Goal: Task Accomplishment & Management: Use online tool/utility

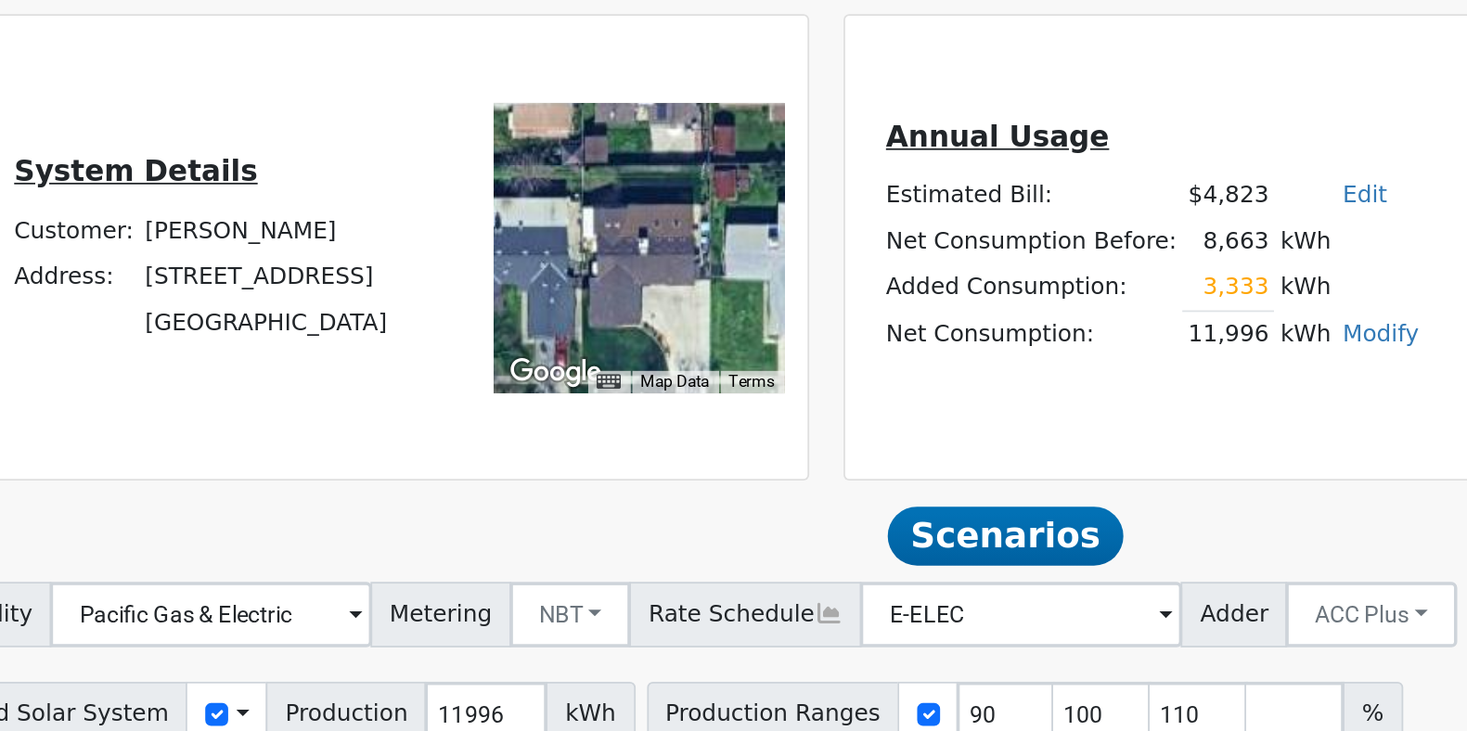
scroll to position [191, 0]
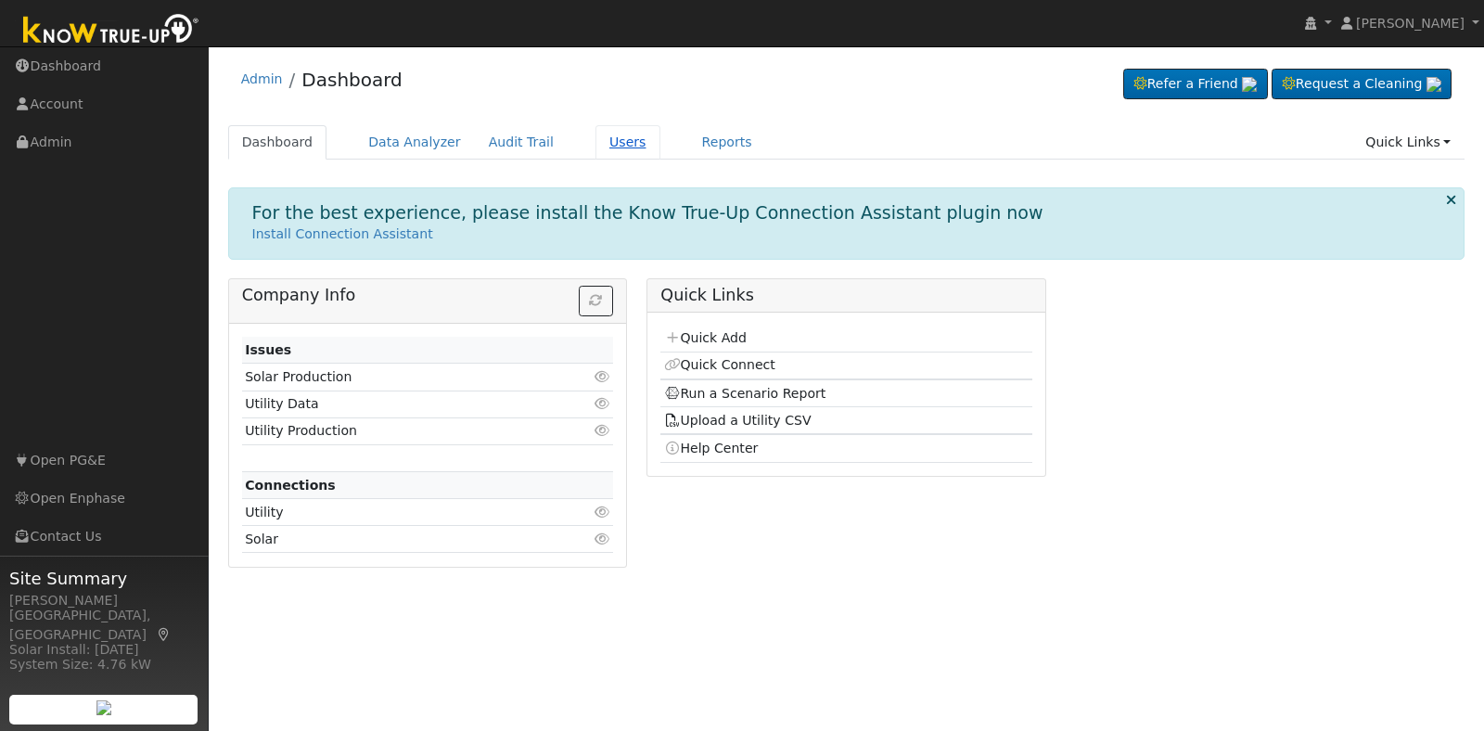
click at [598, 139] on link "Users" at bounding box center [628, 142] width 65 height 34
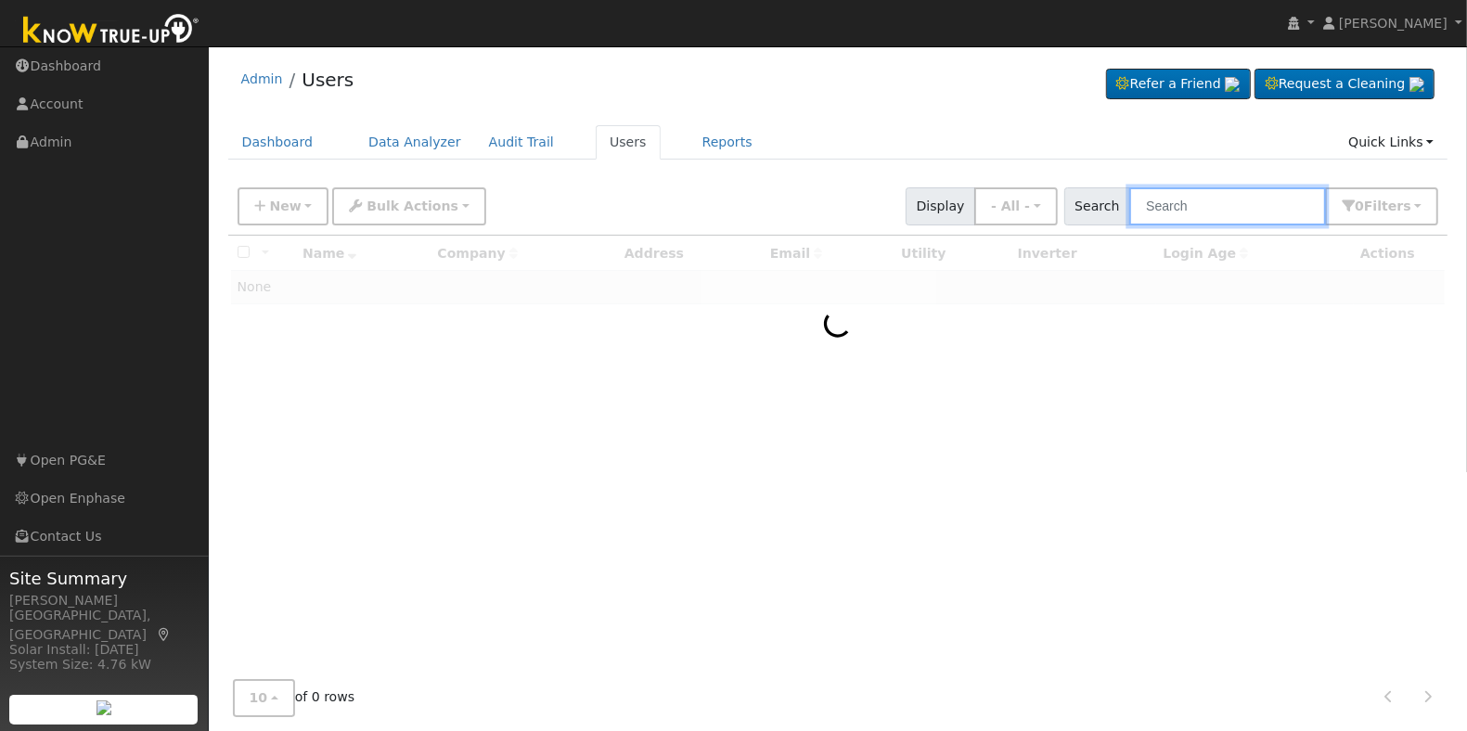
click at [1188, 215] on input "text" at bounding box center [1227, 206] width 197 height 38
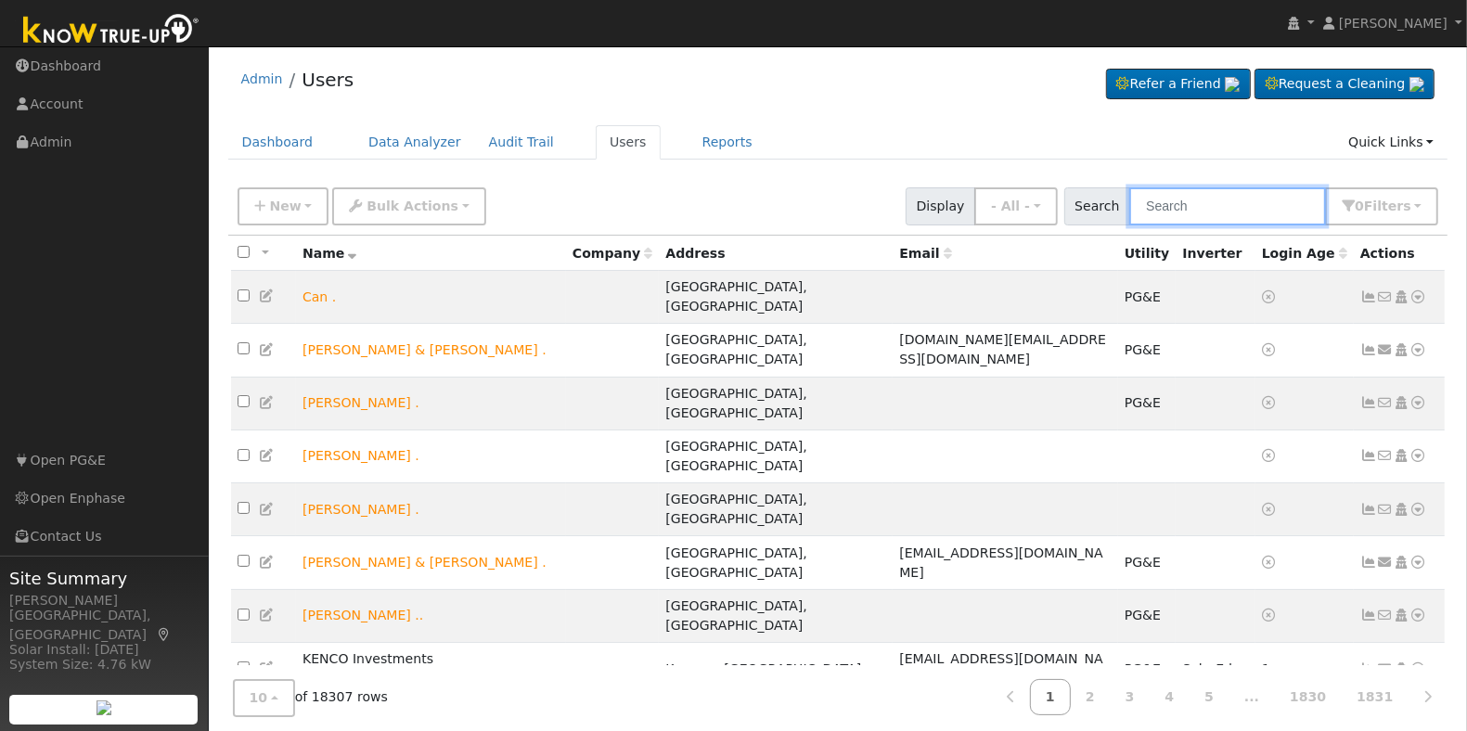
paste input "Maria Rojas"
type input "Maria Rojas"
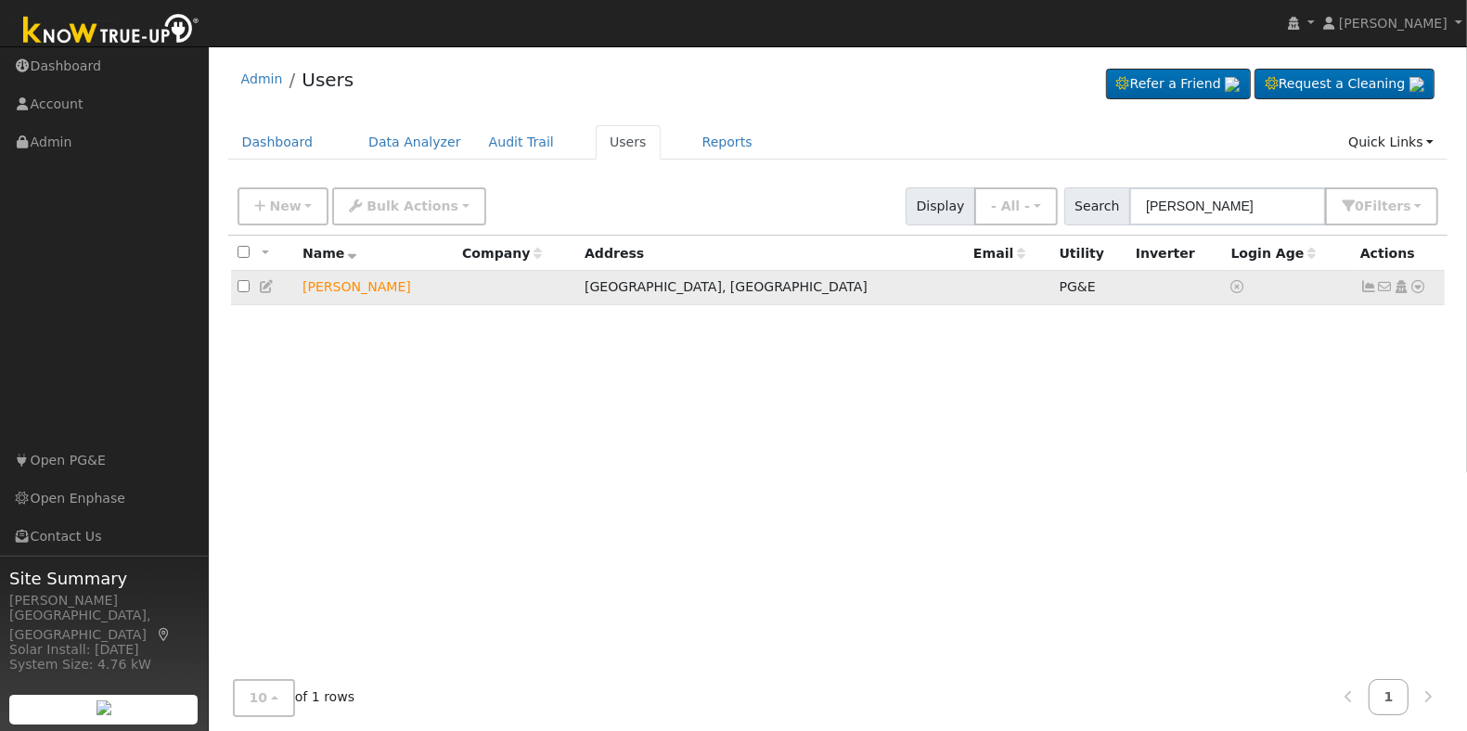
click at [1425, 289] on icon at bounding box center [1418, 286] width 17 height 13
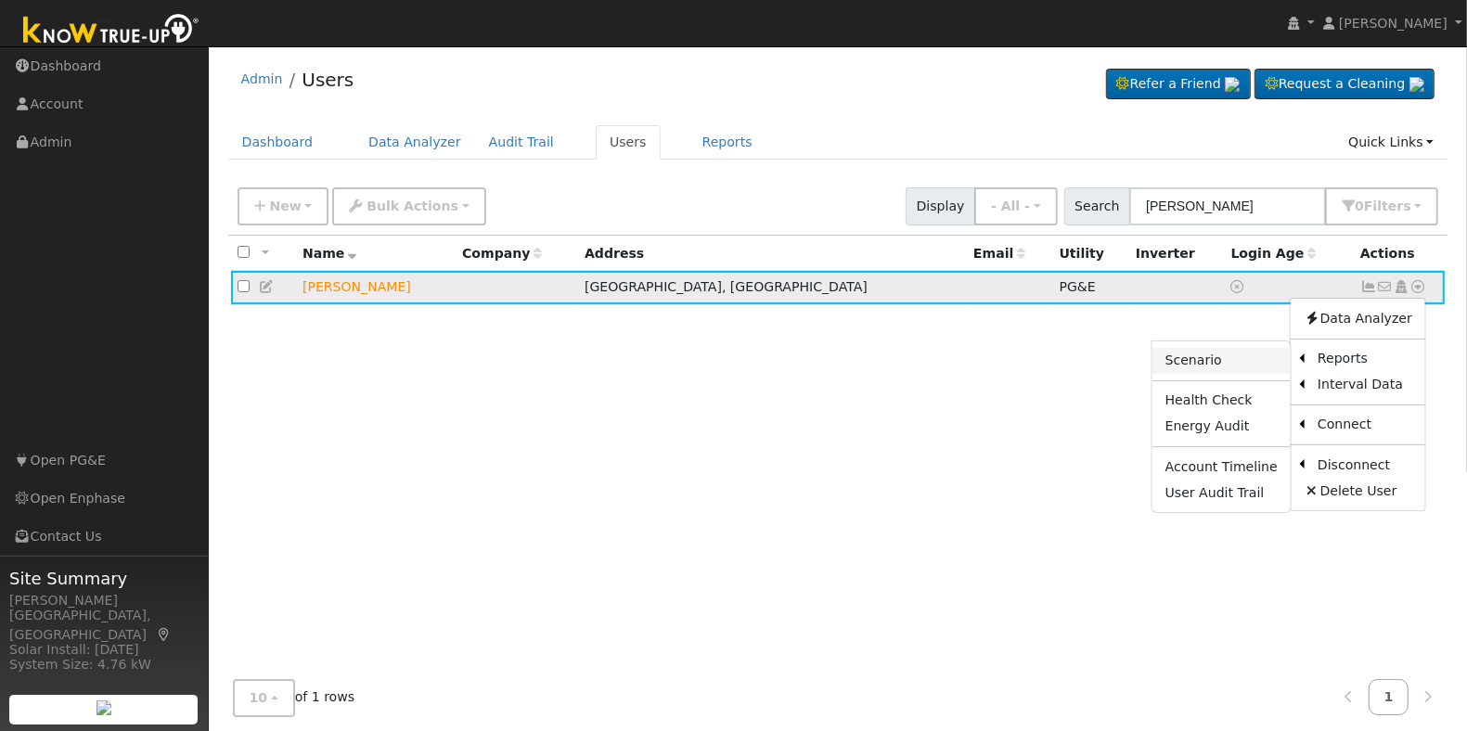
click at [1240, 364] on link "Scenario" at bounding box center [1221, 361] width 138 height 26
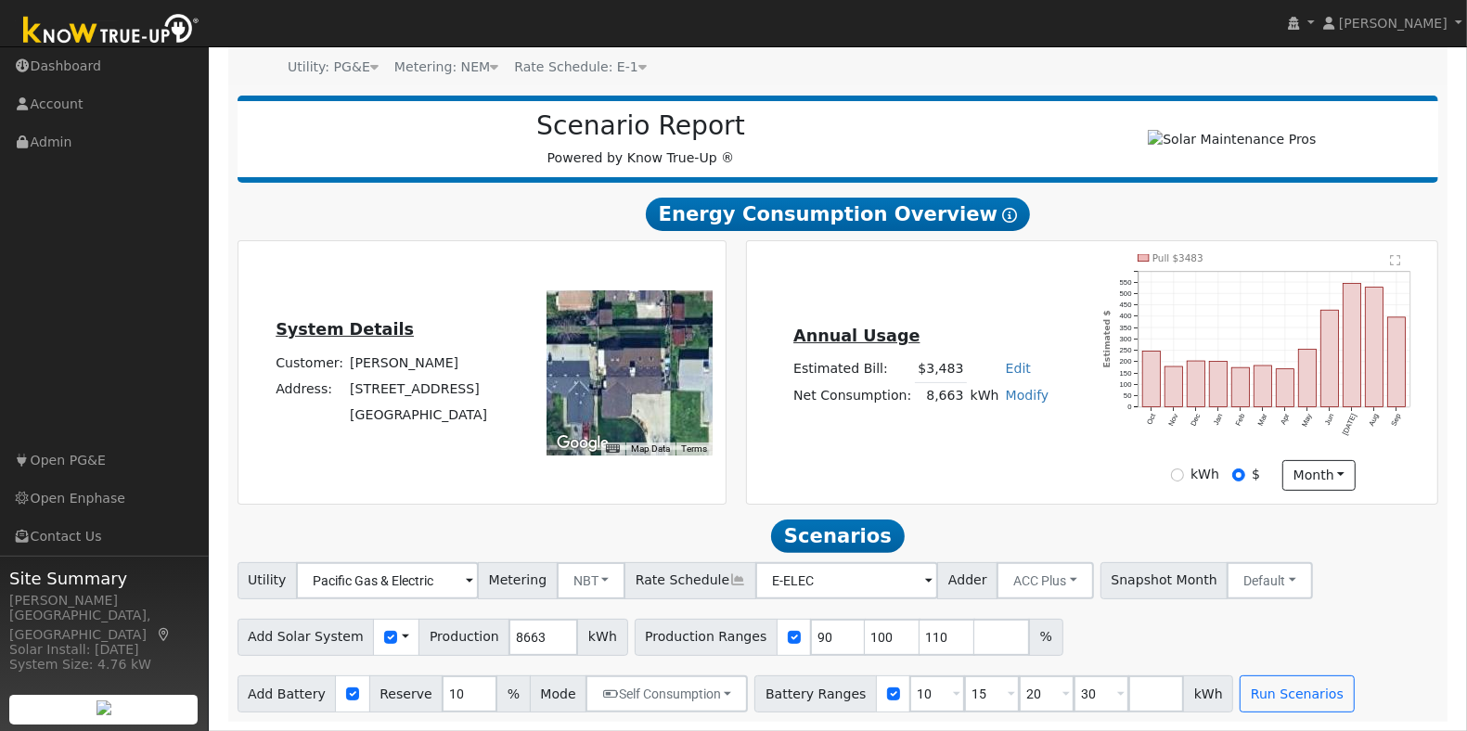
scroll to position [191, 0]
click at [810, 641] on input "90" at bounding box center [838, 637] width 56 height 37
type input "100"
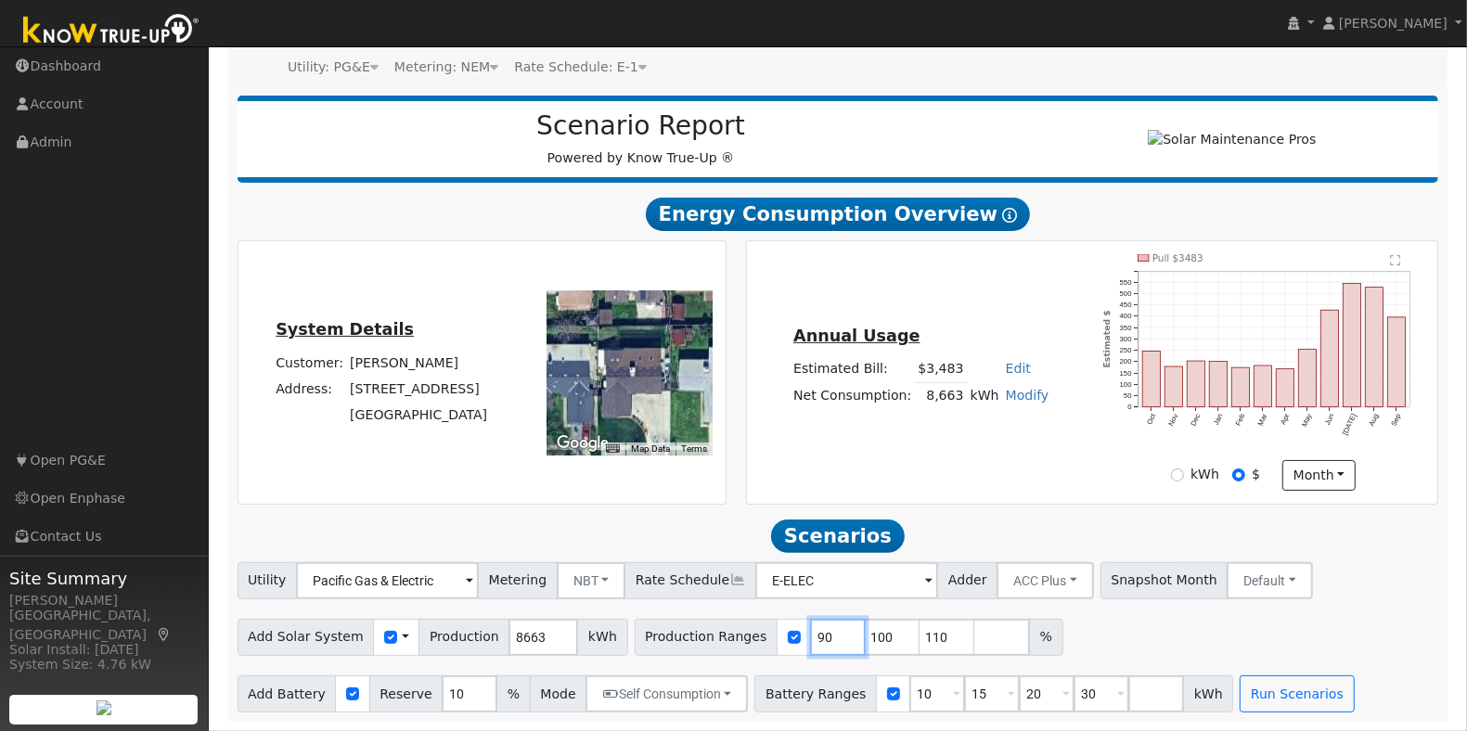
type input "110"
click at [810, 641] on input "100" at bounding box center [838, 637] width 56 height 37
type input "110"
click at [810, 641] on input "110" at bounding box center [838, 637] width 56 height 37
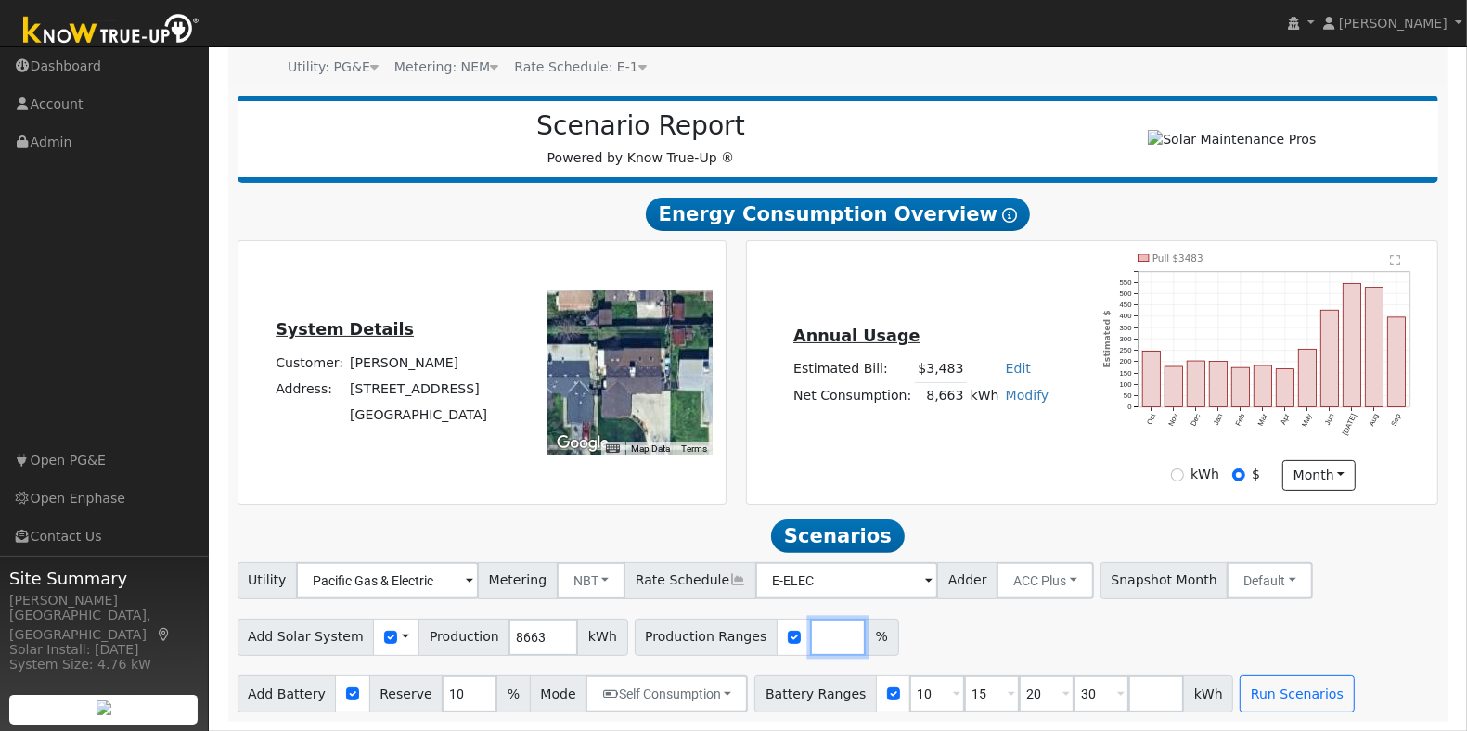
click at [810, 641] on input "number" at bounding box center [838, 637] width 56 height 37
type input "149.89"
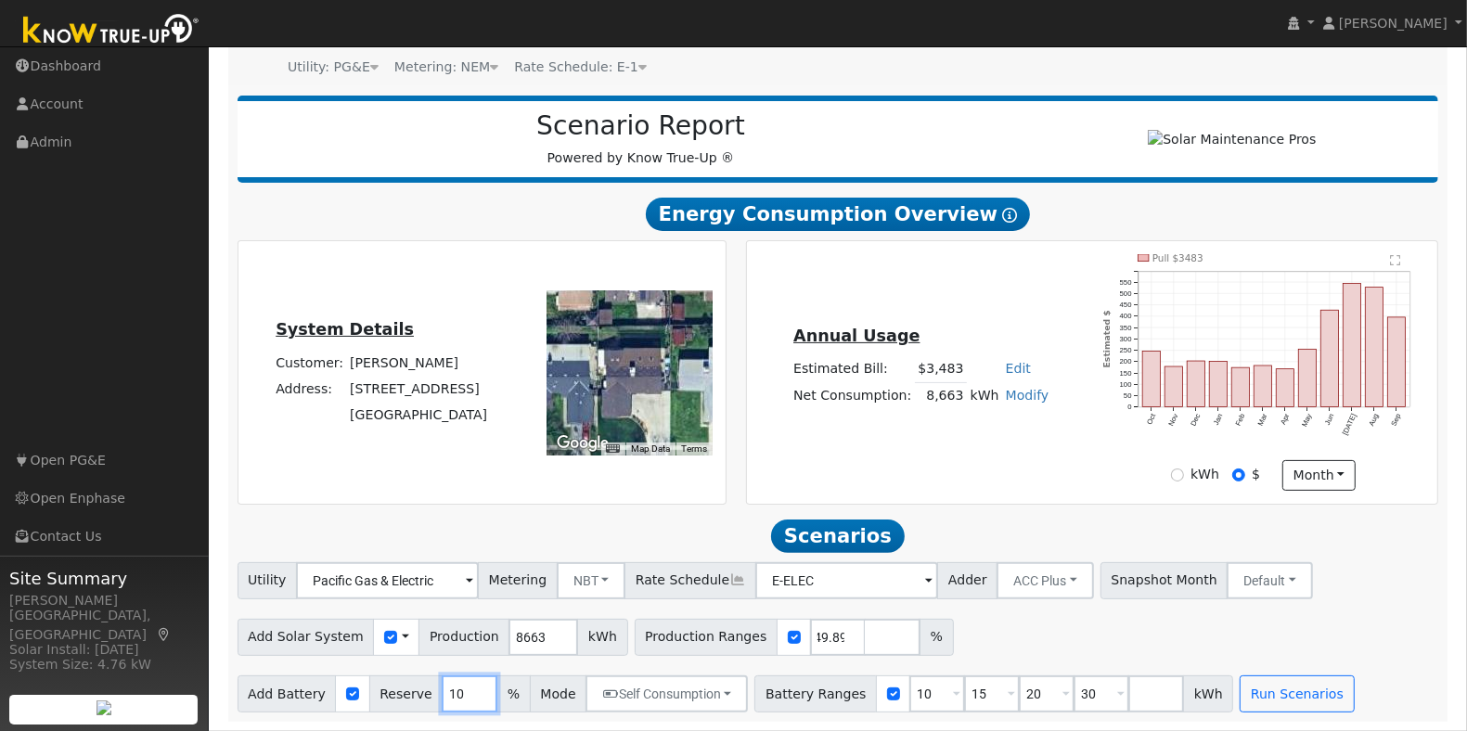
click at [448, 682] on input "10" at bounding box center [470, 693] width 56 height 37
click at [448, 680] on input "10" at bounding box center [470, 693] width 56 height 37
type input "20"
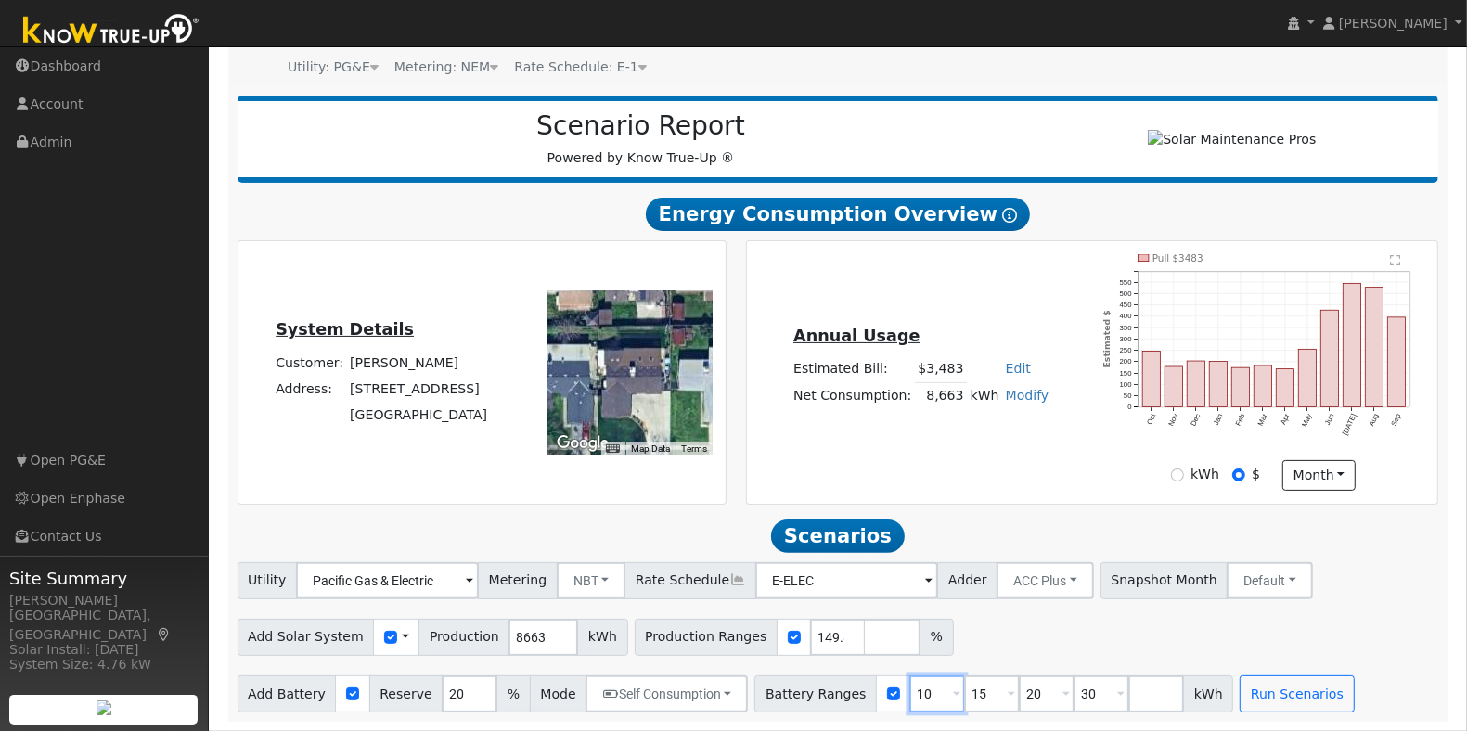
click at [909, 687] on input "10" at bounding box center [937, 693] width 56 height 37
type input "15"
type input "20"
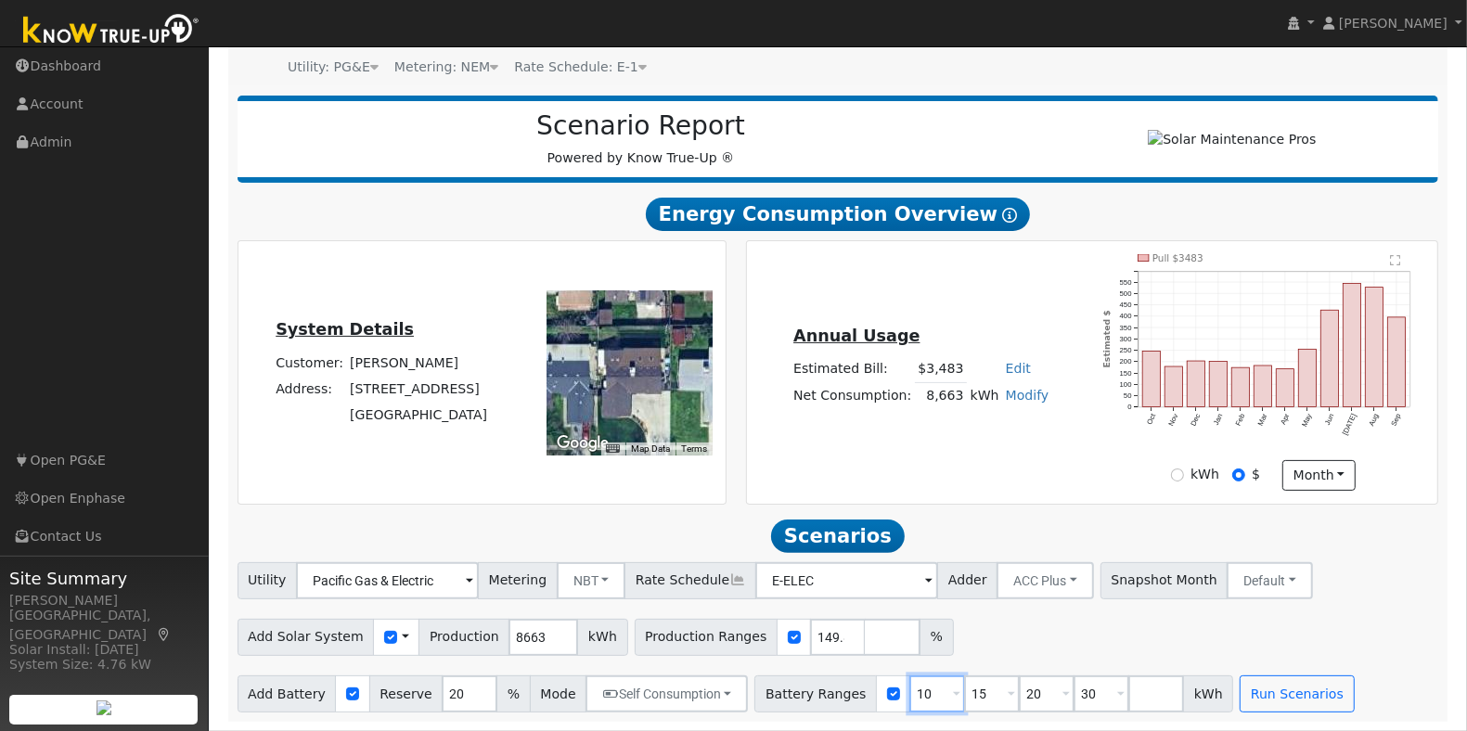
type input "30"
click at [909, 684] on input "15" at bounding box center [937, 693] width 56 height 37
type input "20"
type input "30"
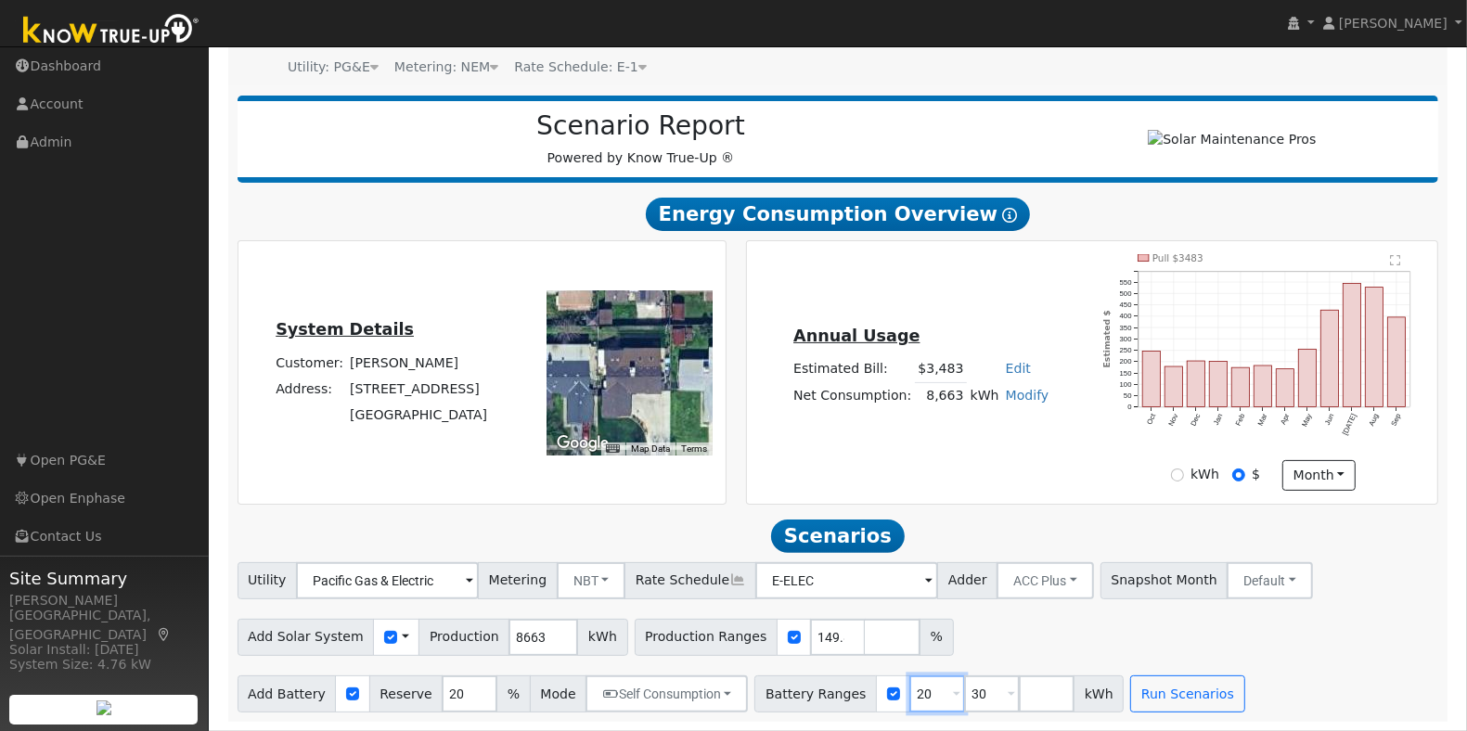
click at [909, 684] on input "20" at bounding box center [937, 693] width 56 height 37
type input "30"
click at [909, 684] on input "30" at bounding box center [937, 693] width 56 height 37
click at [909, 684] on input "number" at bounding box center [937, 693] width 56 height 37
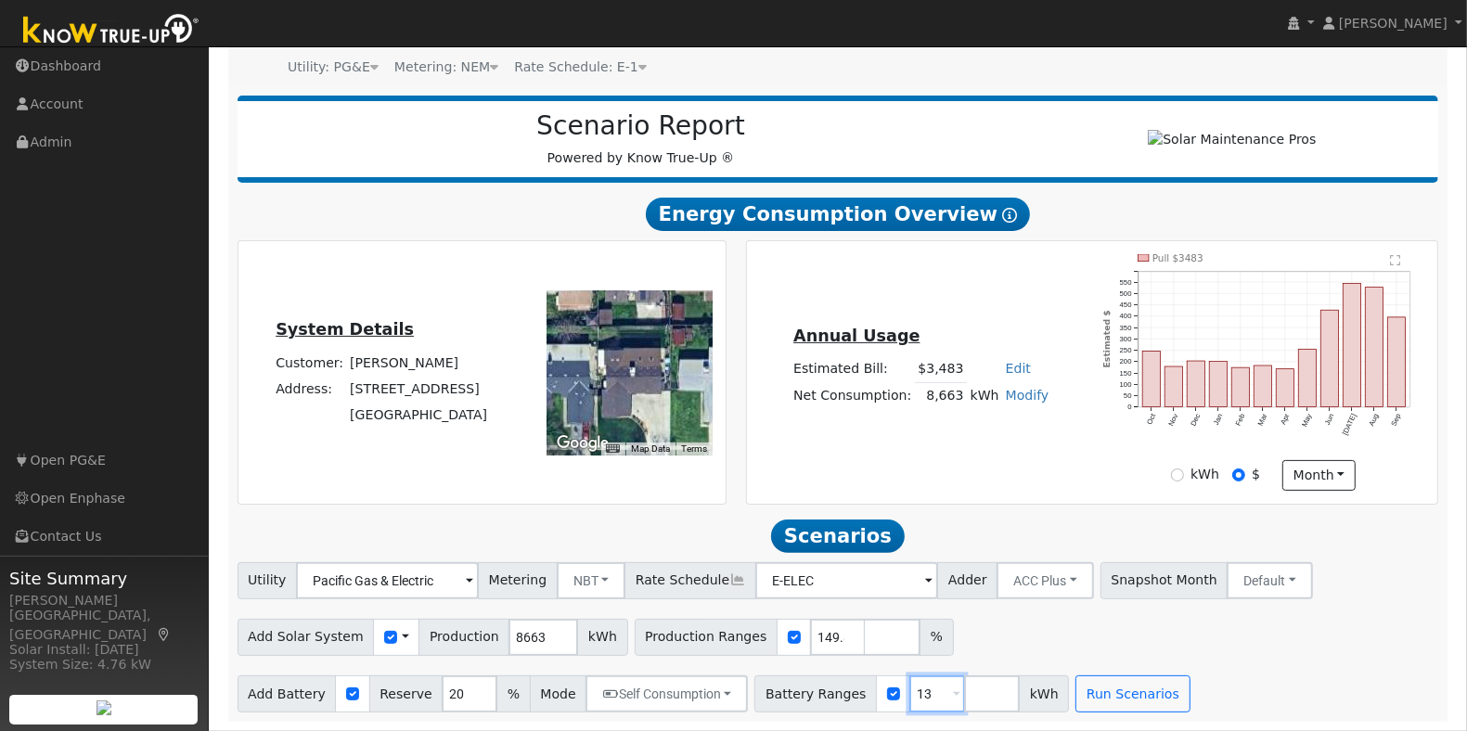
type input "13.5"
click at [909, 693] on input "13.5" at bounding box center [937, 693] width 56 height 37
type input "13.5"
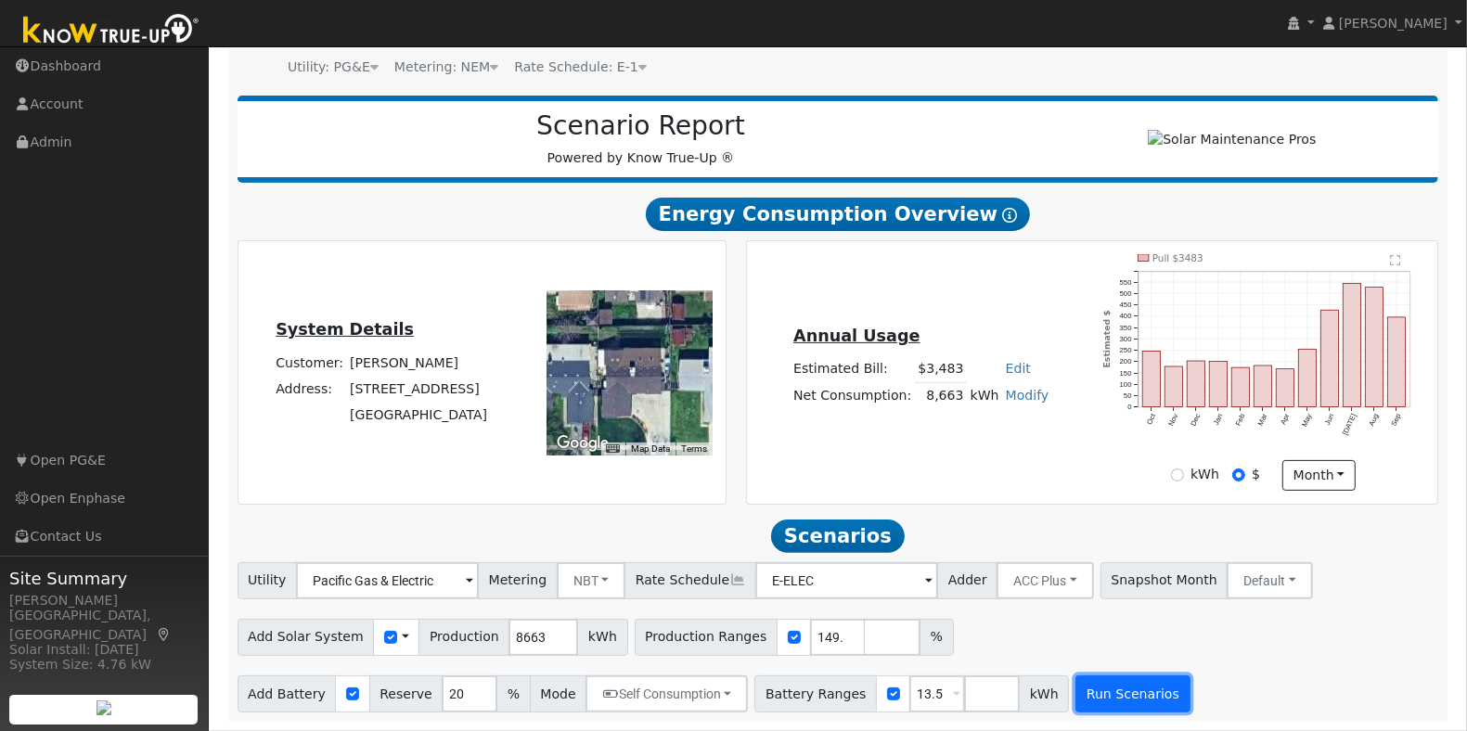
click at [1110, 696] on button "Run Scenarios" at bounding box center [1132, 693] width 114 height 37
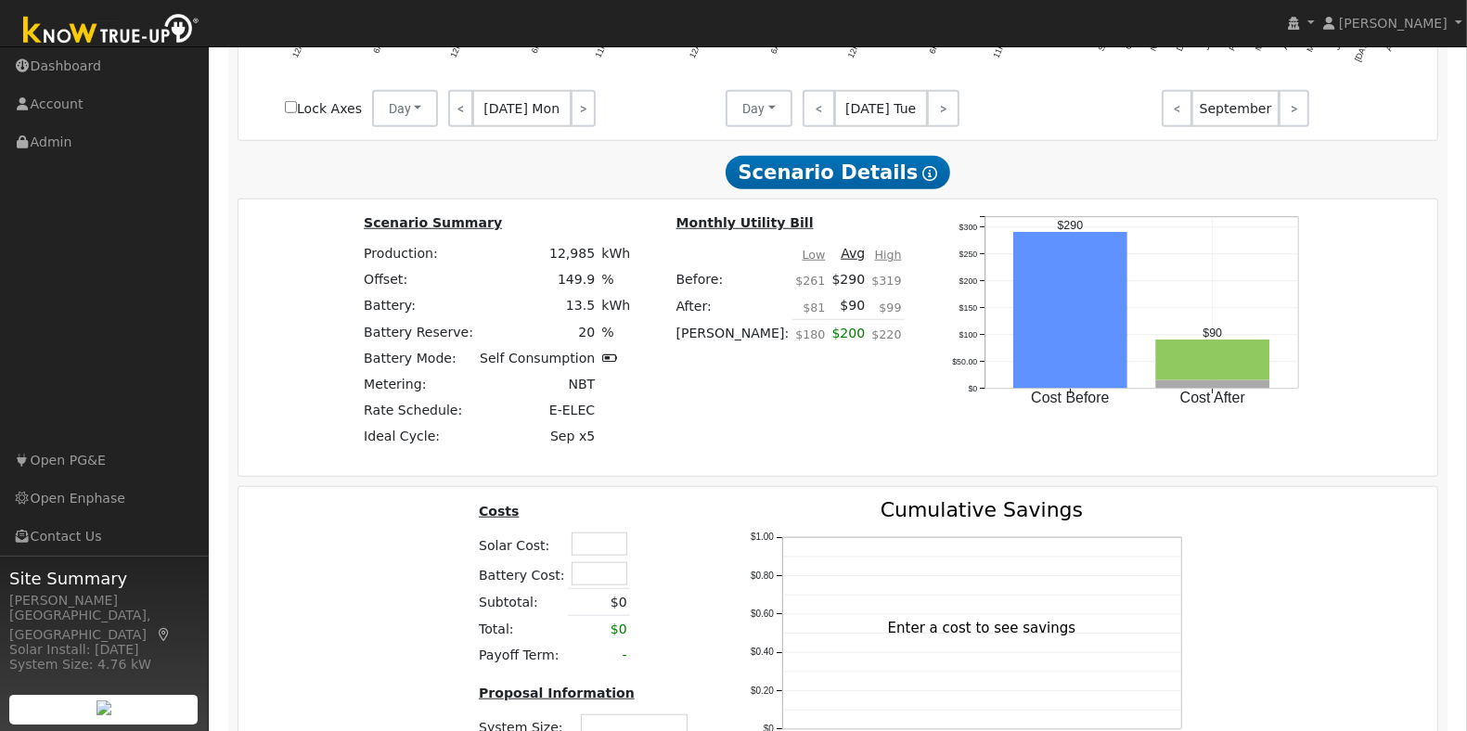
scroll to position [1351, 0]
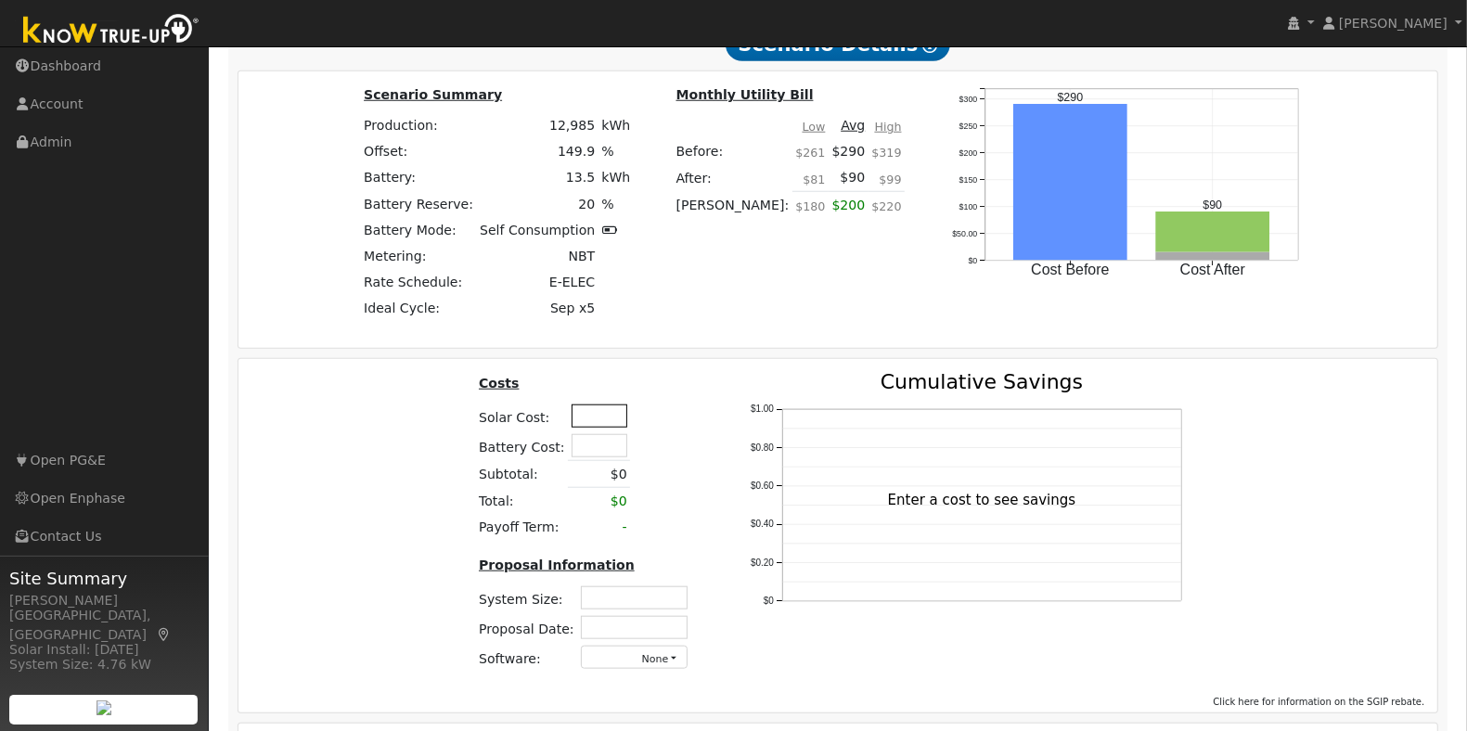
click at [599, 428] on input "text" at bounding box center [600, 416] width 56 height 23
click at [608, 457] on input "text" at bounding box center [600, 445] width 56 height 23
type input "$25,500"
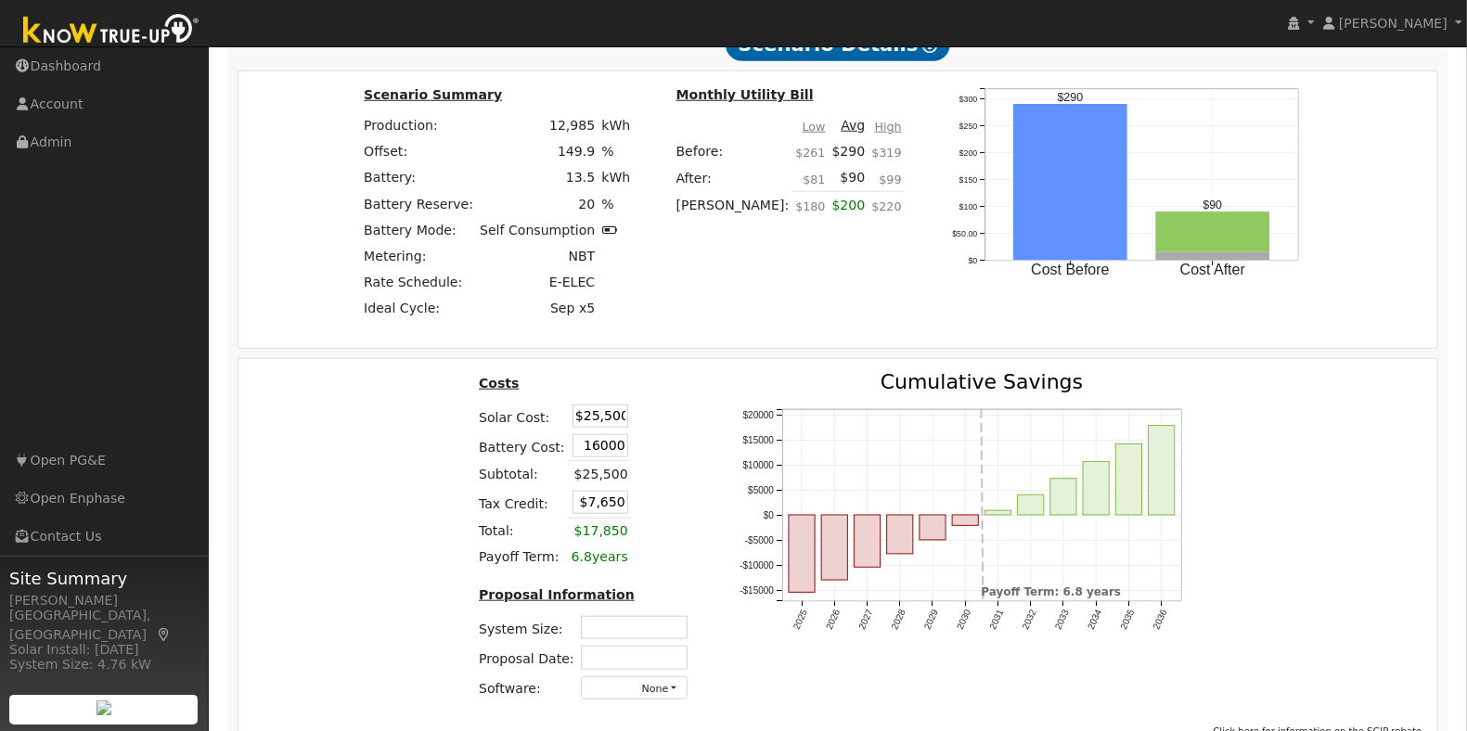
type input "$16,000"
type input "$12,450"
click at [313, 402] on div "Costs Solar Cost: $25,500 Battery Cost: $16,000 Subtotal: $25,500 Tax Credit: $…" at bounding box center [838, 543] width 1213 height 343
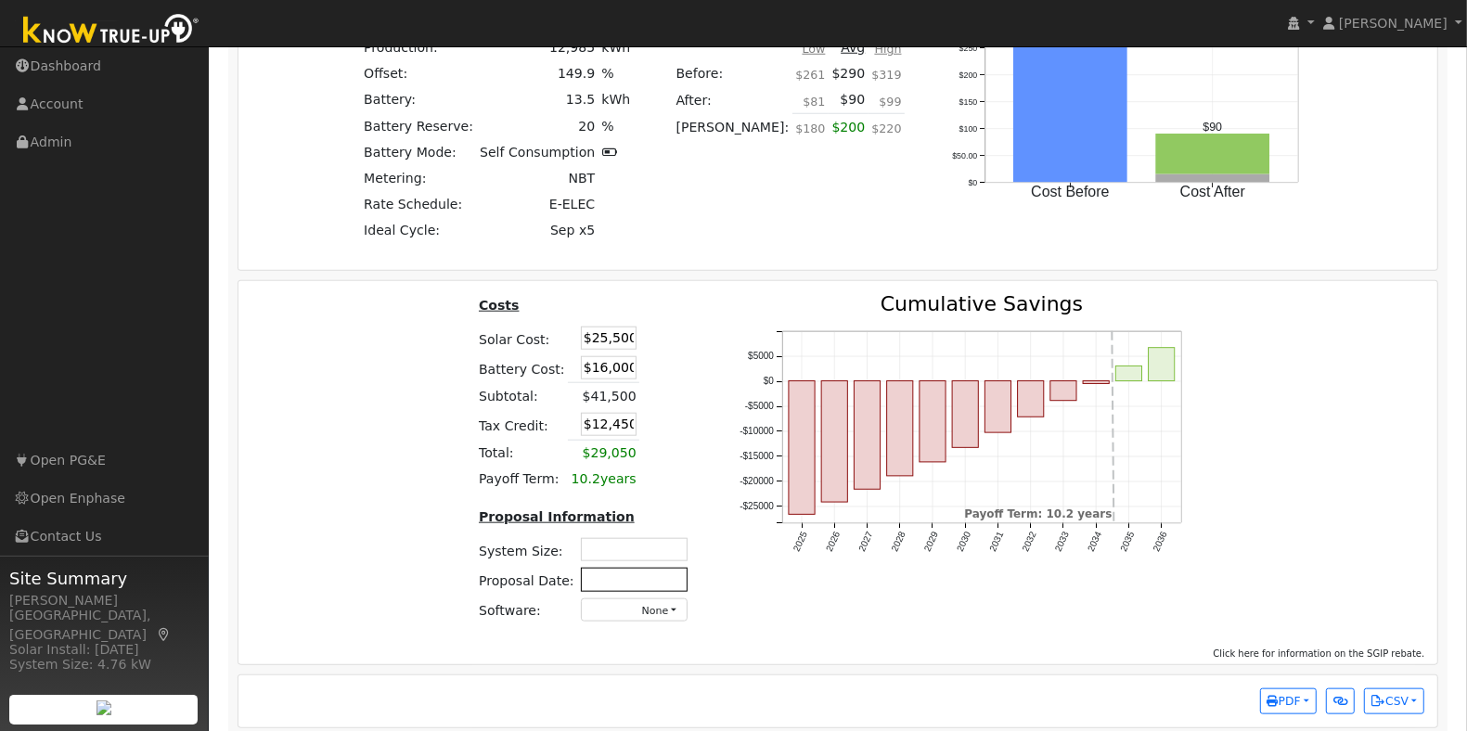
scroll to position [1461, 0]
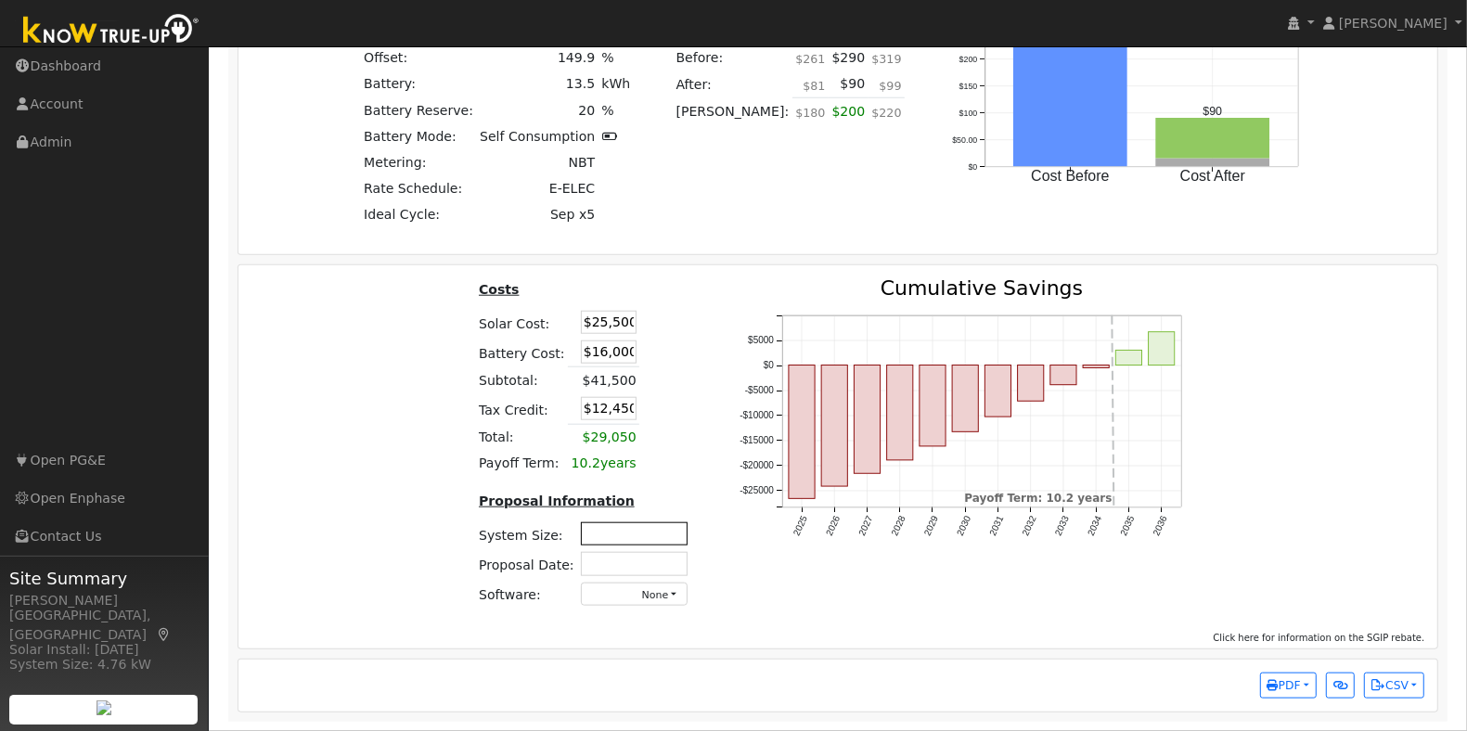
click at [604, 525] on input "text" at bounding box center [634, 533] width 107 height 23
type input "8.61"
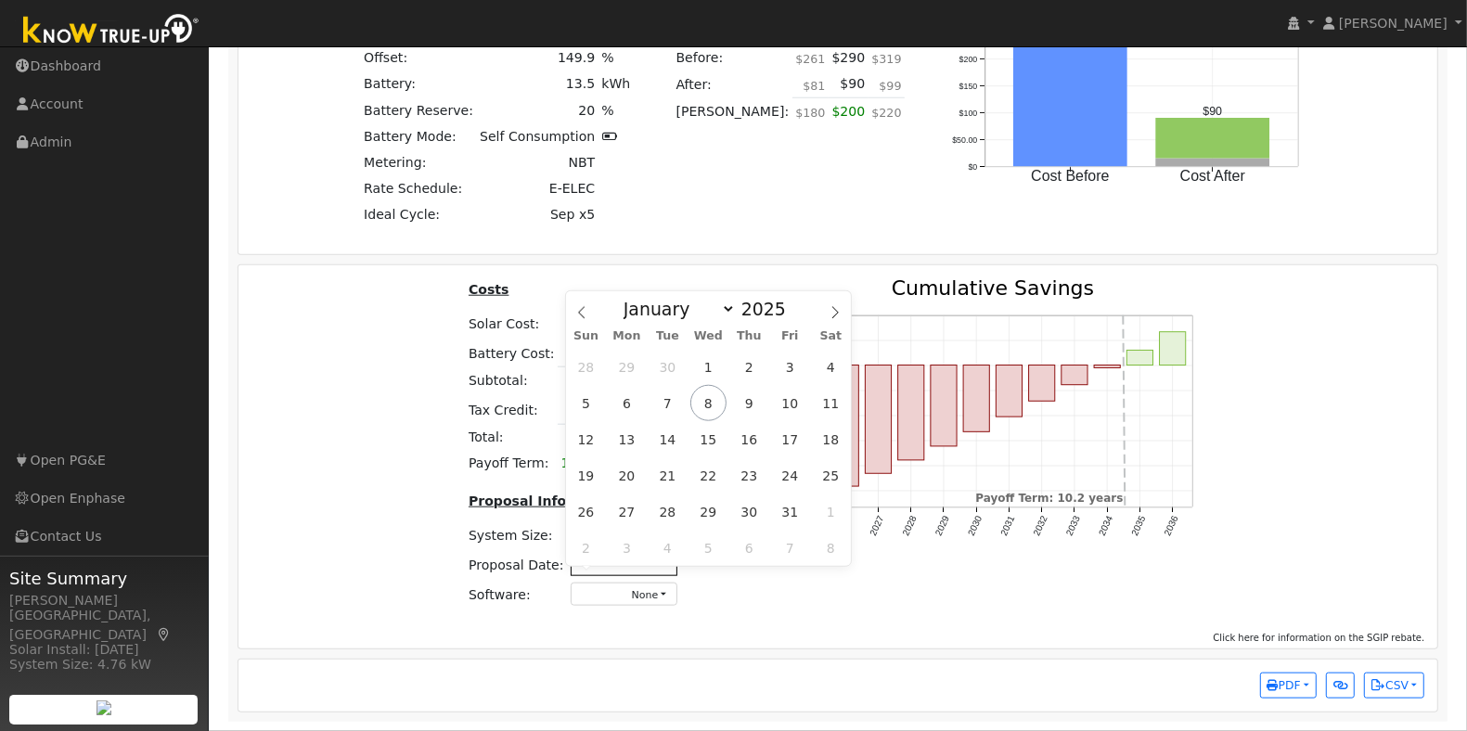
click at [612, 559] on input "text" at bounding box center [624, 563] width 107 height 23
click at [710, 392] on span "8" at bounding box center [708, 403] width 36 height 36
type input "[DATE]"
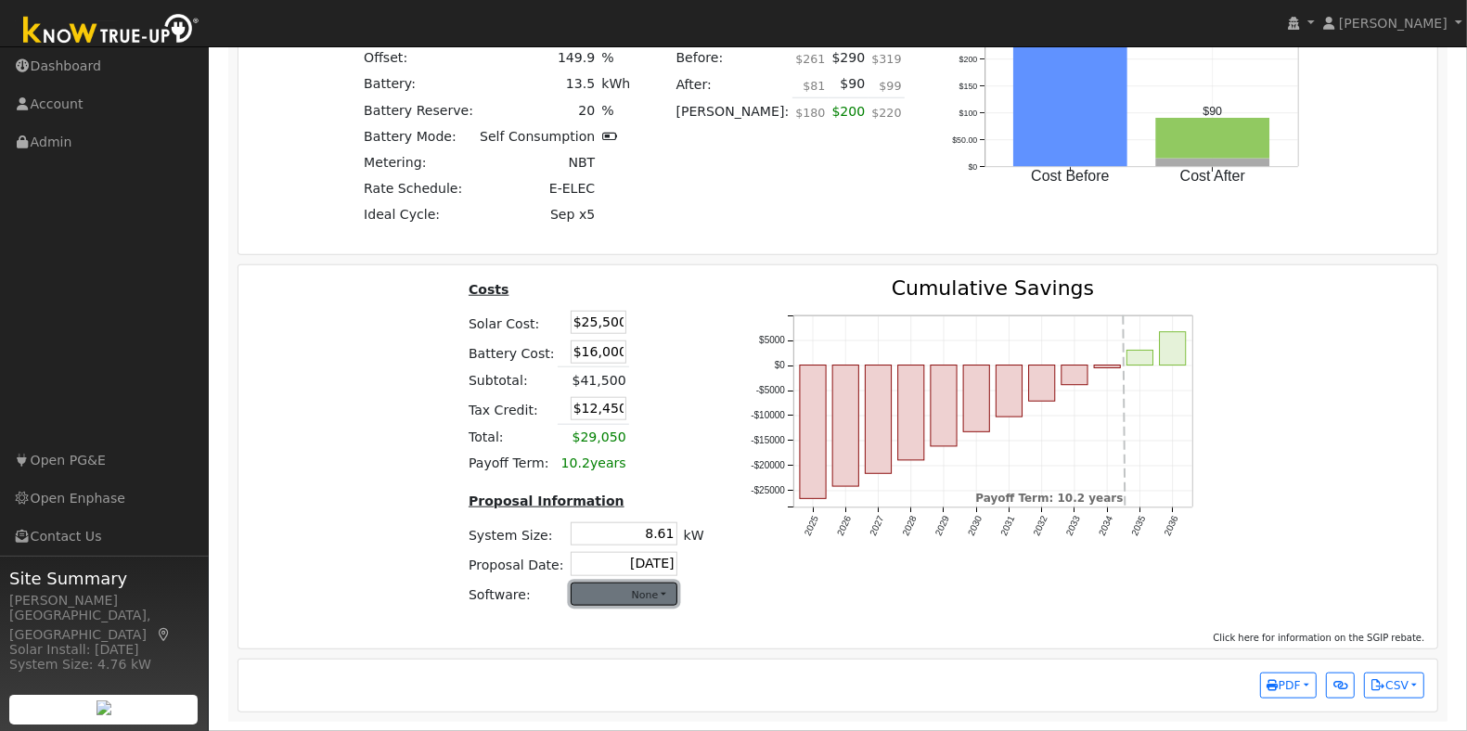
click at [638, 591] on button "None" at bounding box center [624, 594] width 107 height 23
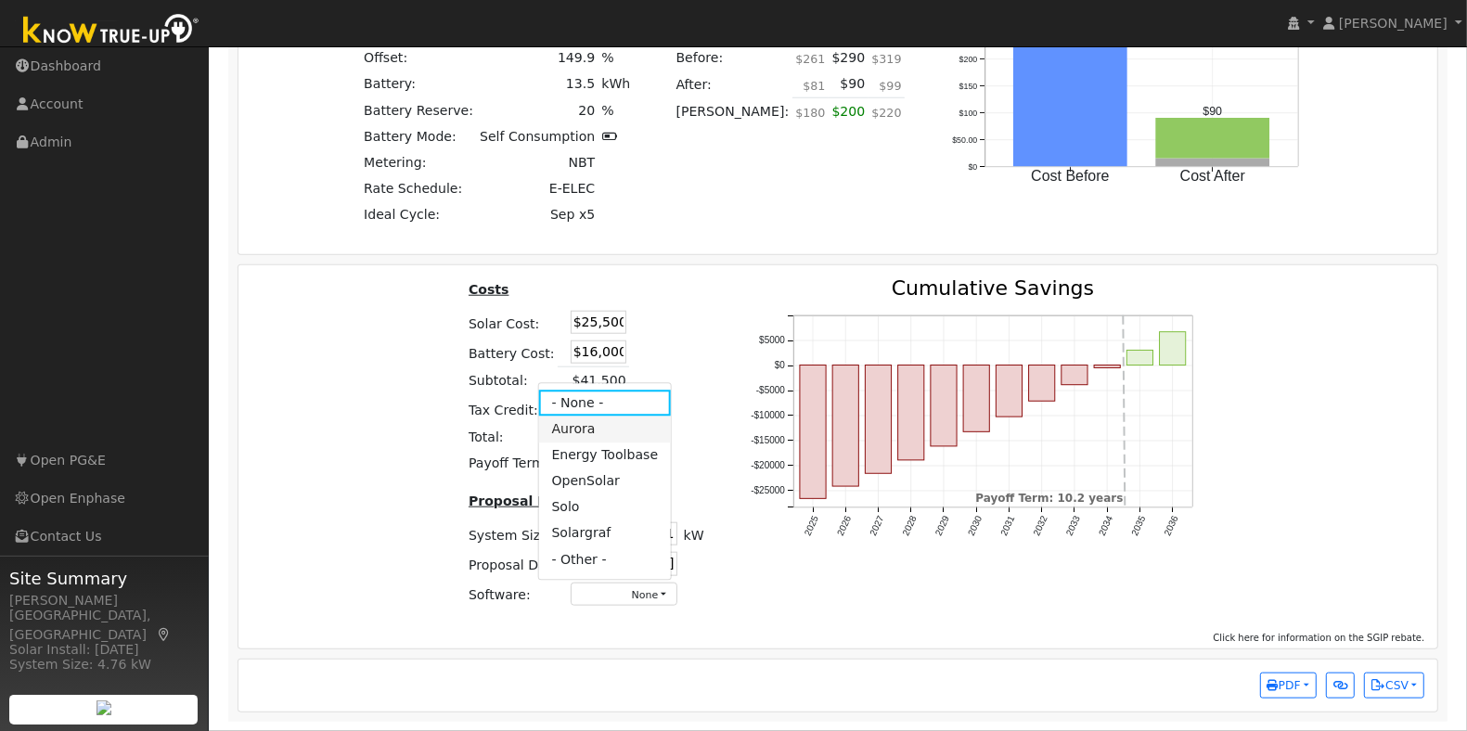
click at [585, 430] on link "Aurora" at bounding box center [604, 430] width 133 height 26
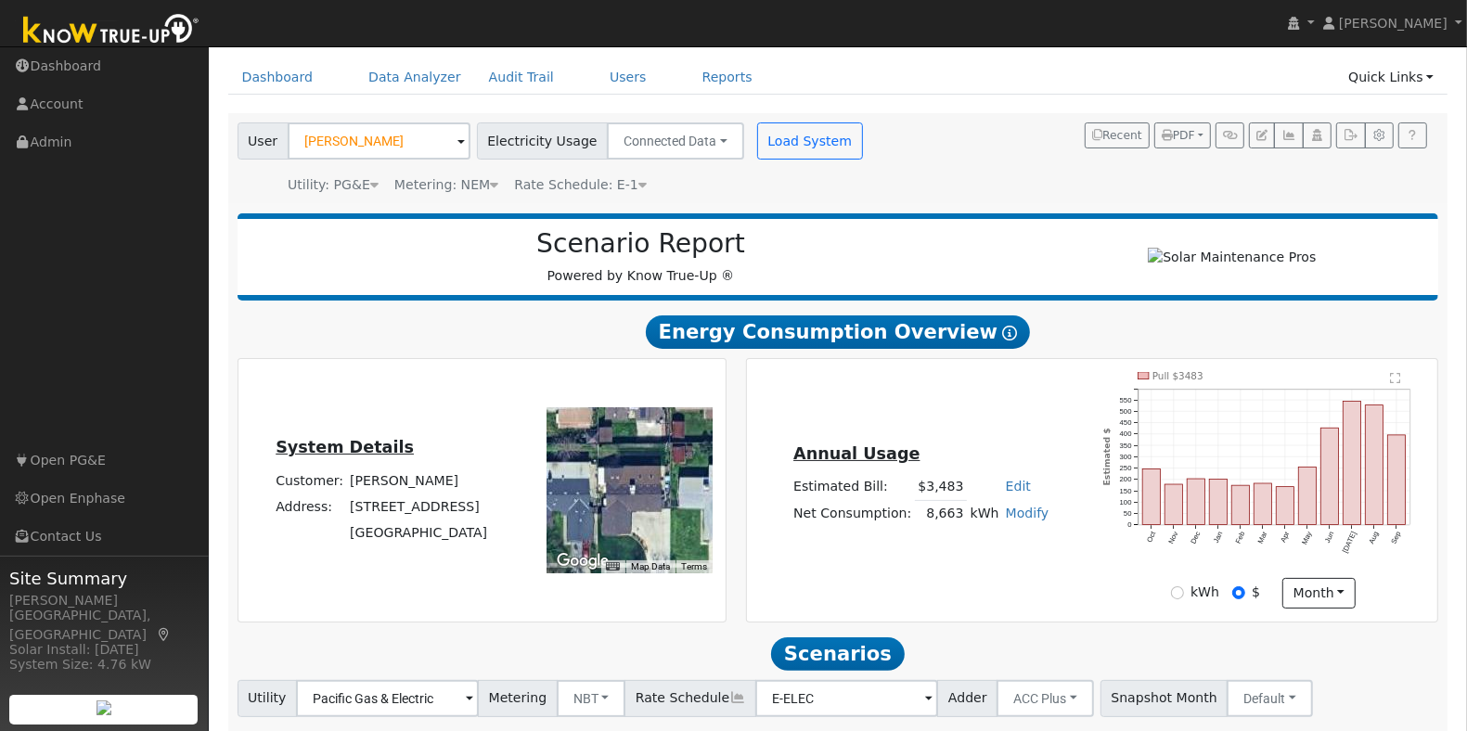
scroll to position [0, 0]
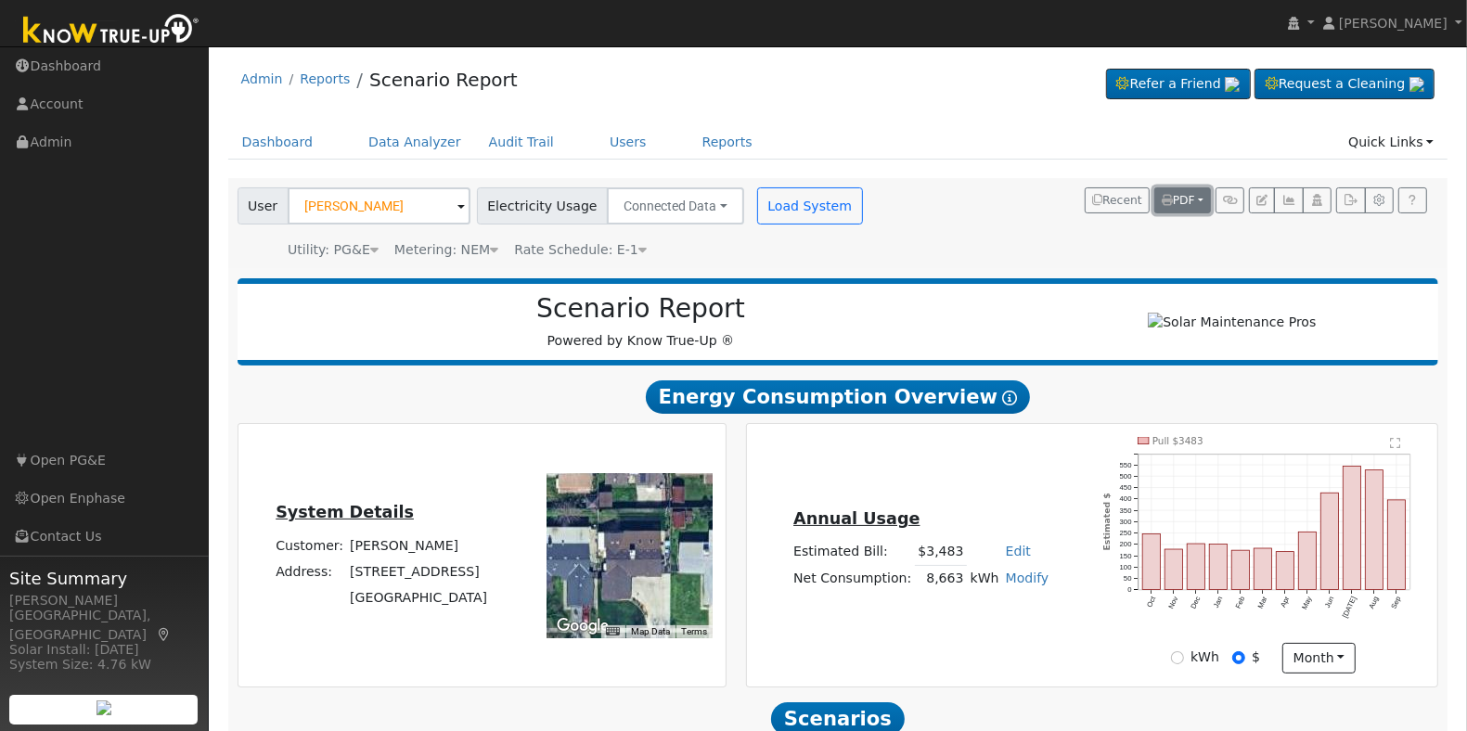
click at [1186, 190] on button "PDF" at bounding box center [1182, 200] width 57 height 26
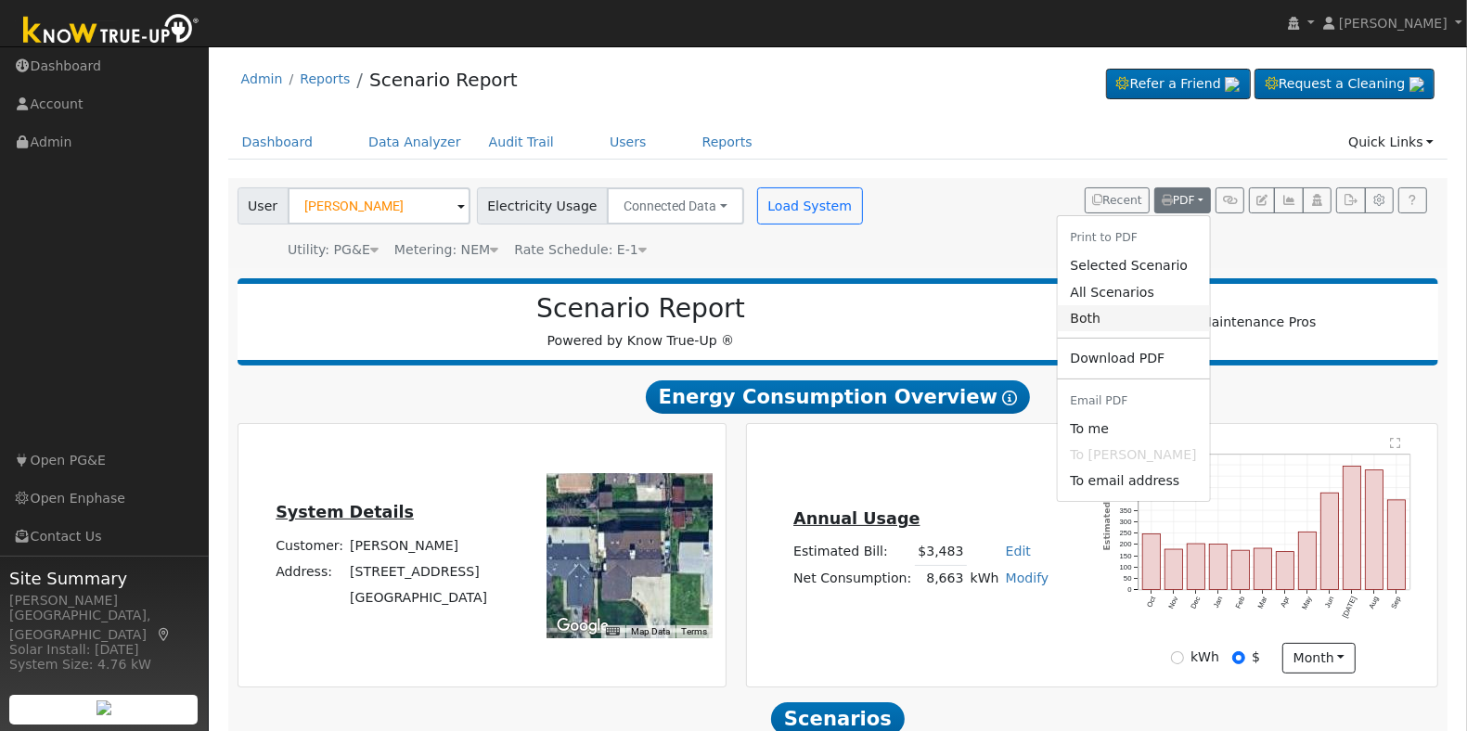
click at [1093, 318] on link "Both" at bounding box center [1133, 318] width 152 height 26
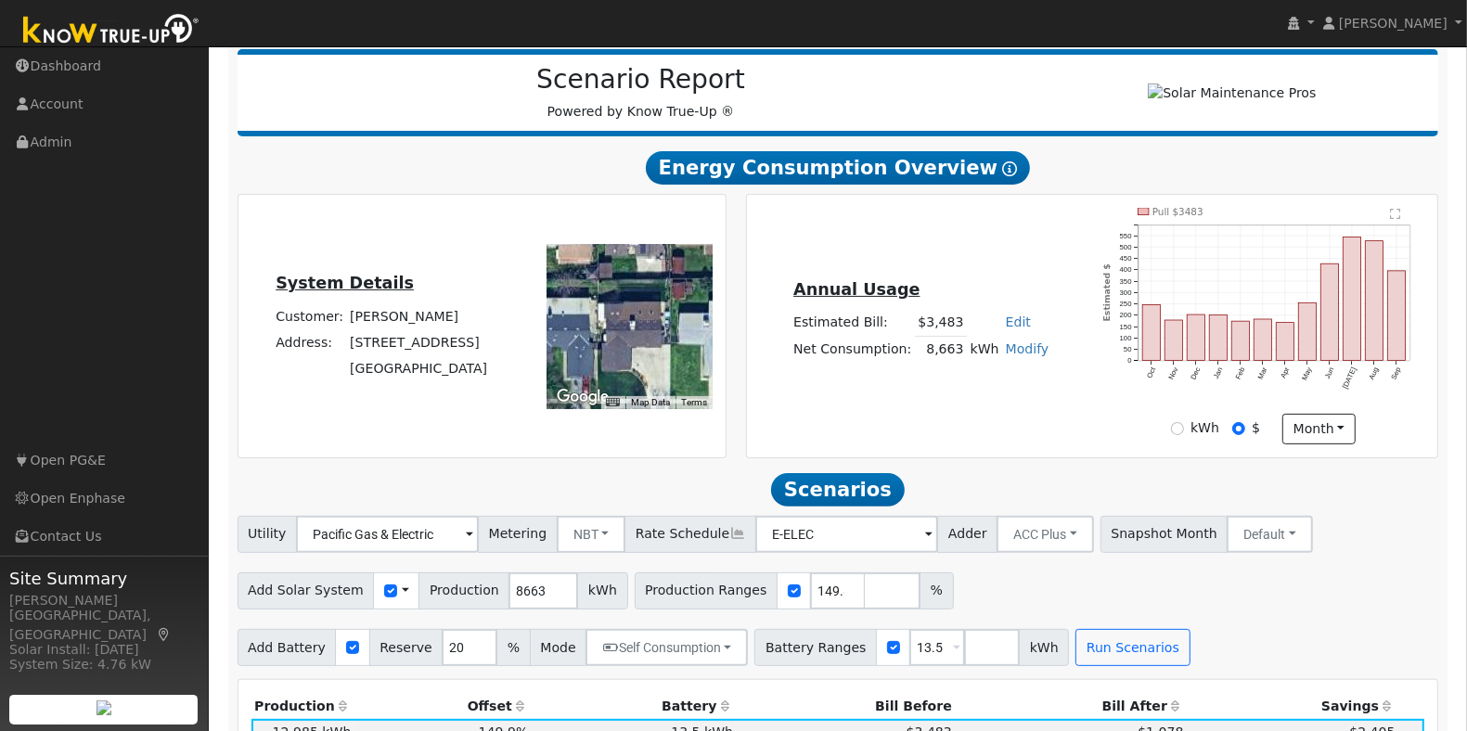
scroll to position [232, 0]
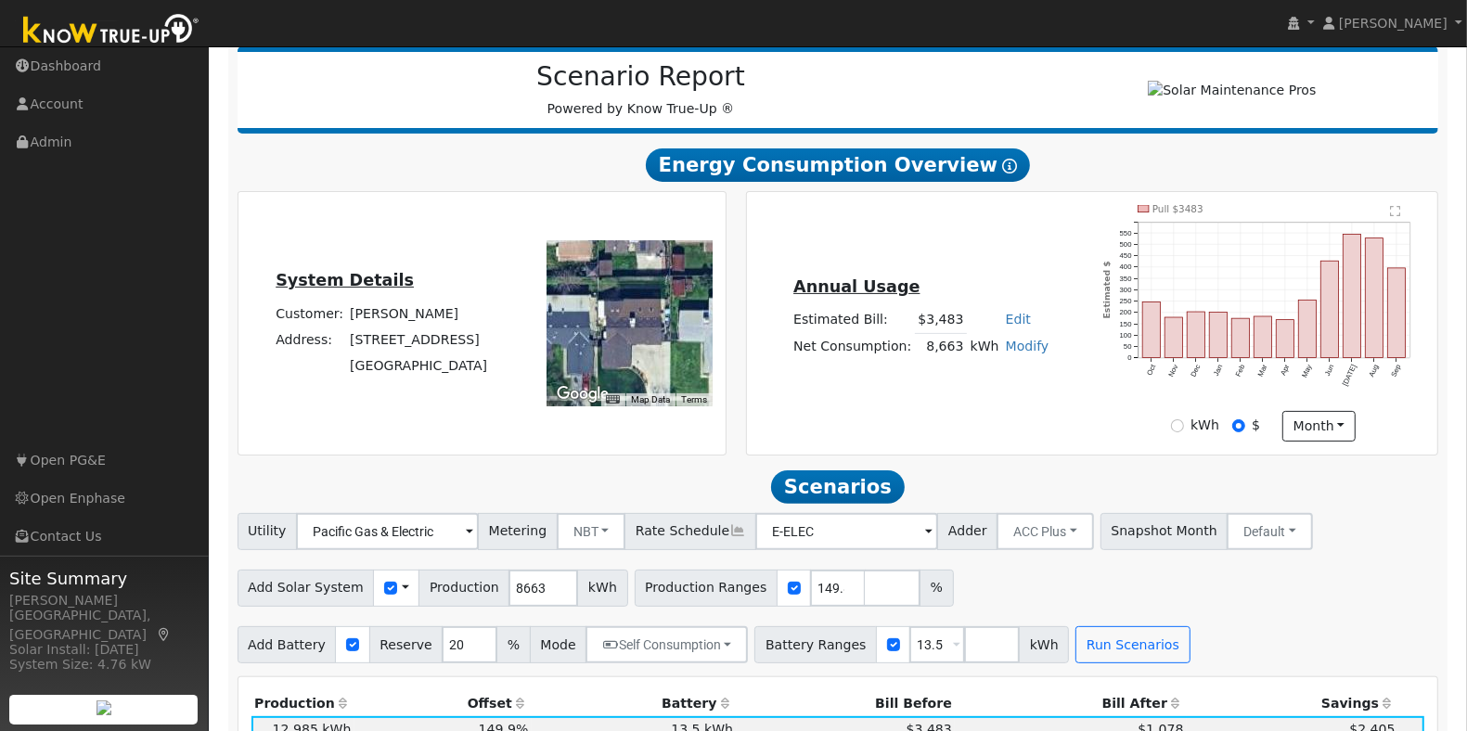
click at [1014, 353] on link "Modify" at bounding box center [1028, 346] width 44 height 15
click at [984, 382] on link "Add Consumption" at bounding box center [957, 377] width 155 height 26
type input "8663"
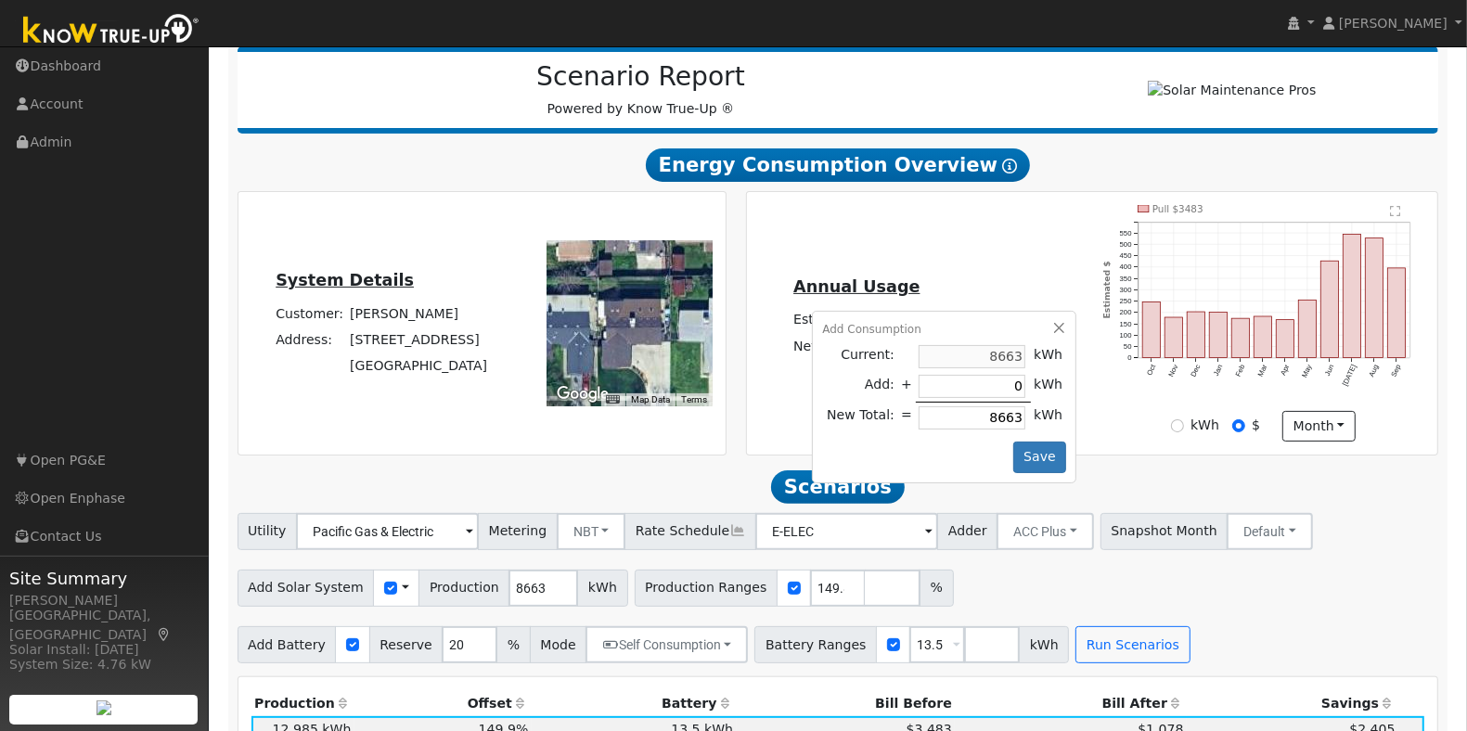
type input "3"
type input "8666"
type input "33"
type input "8696"
type input "333"
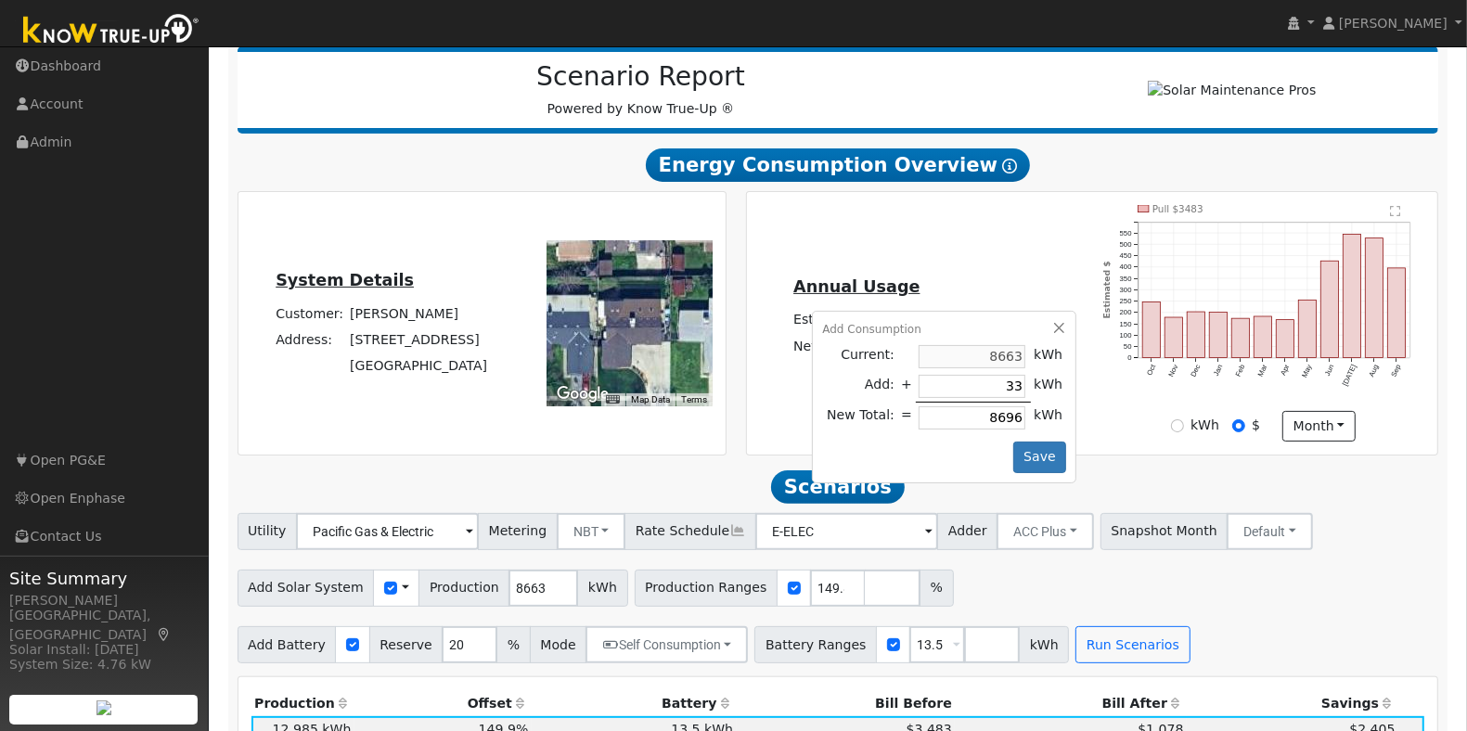
type input "8996"
type input "3333"
type input "11996"
type input "3333"
click at [1039, 469] on button "Save" at bounding box center [1040, 458] width 54 height 32
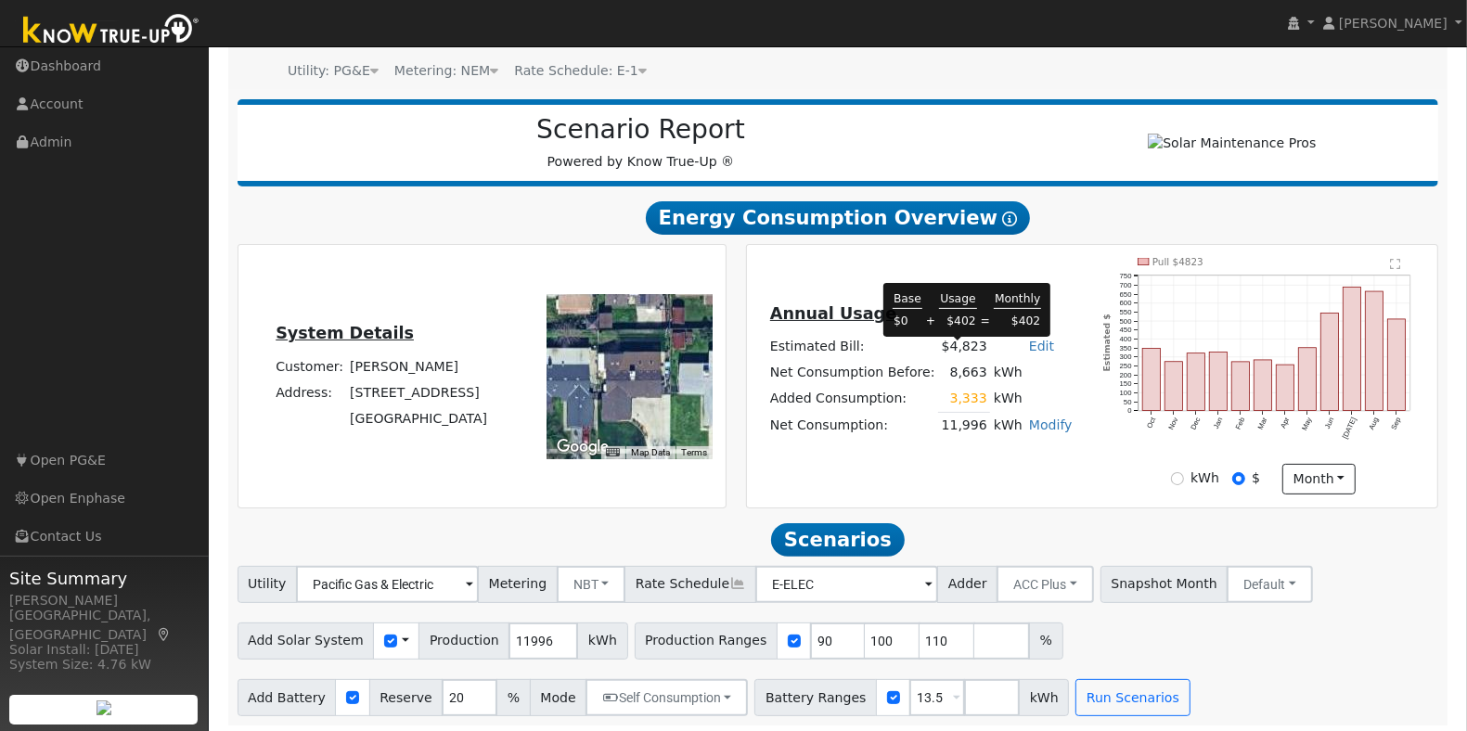
scroll to position [191, 0]
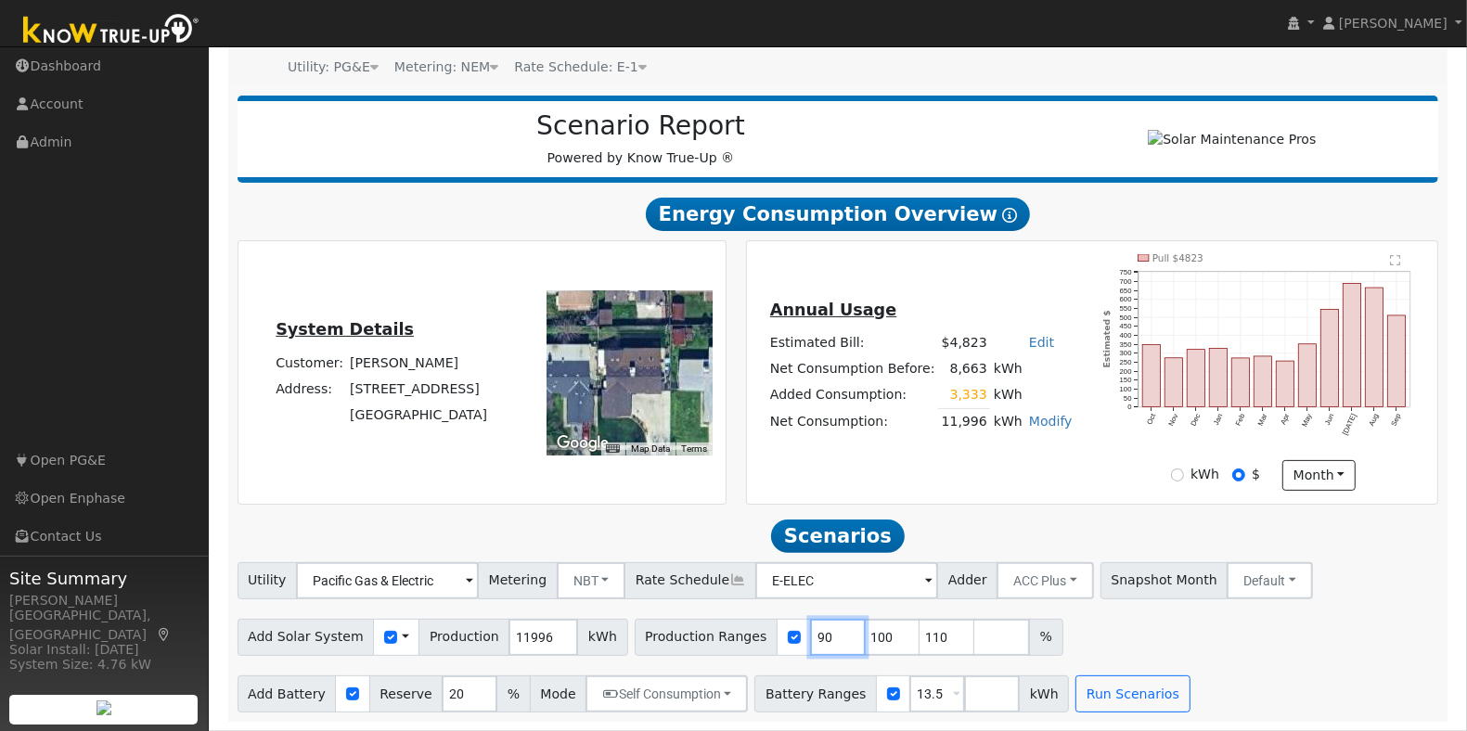
click at [810, 637] on input "90" at bounding box center [838, 637] width 56 height 37
type input "100"
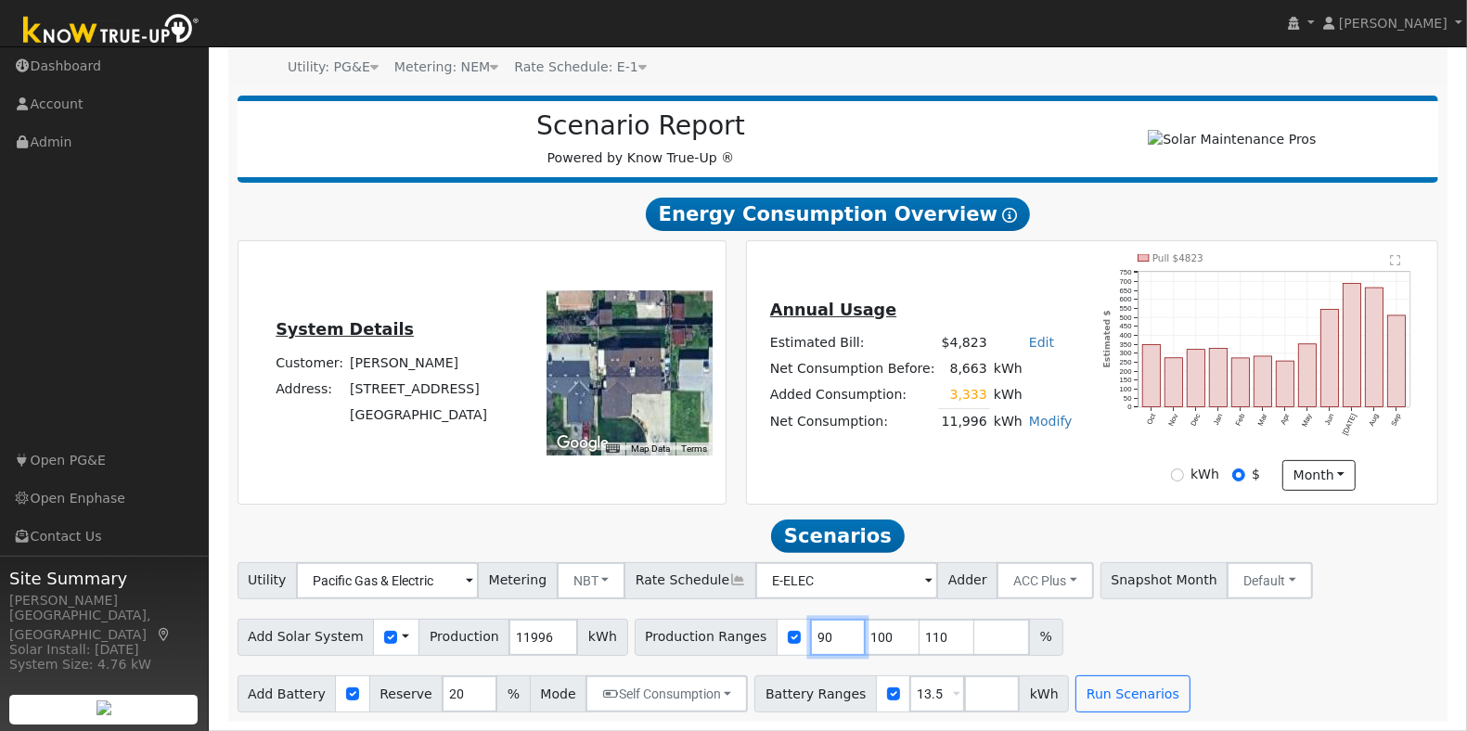
type input "110"
click at [810, 637] on input "100" at bounding box center [838, 637] width 56 height 37
click at [810, 637] on input "00" at bounding box center [838, 637] width 56 height 37
type input "110"
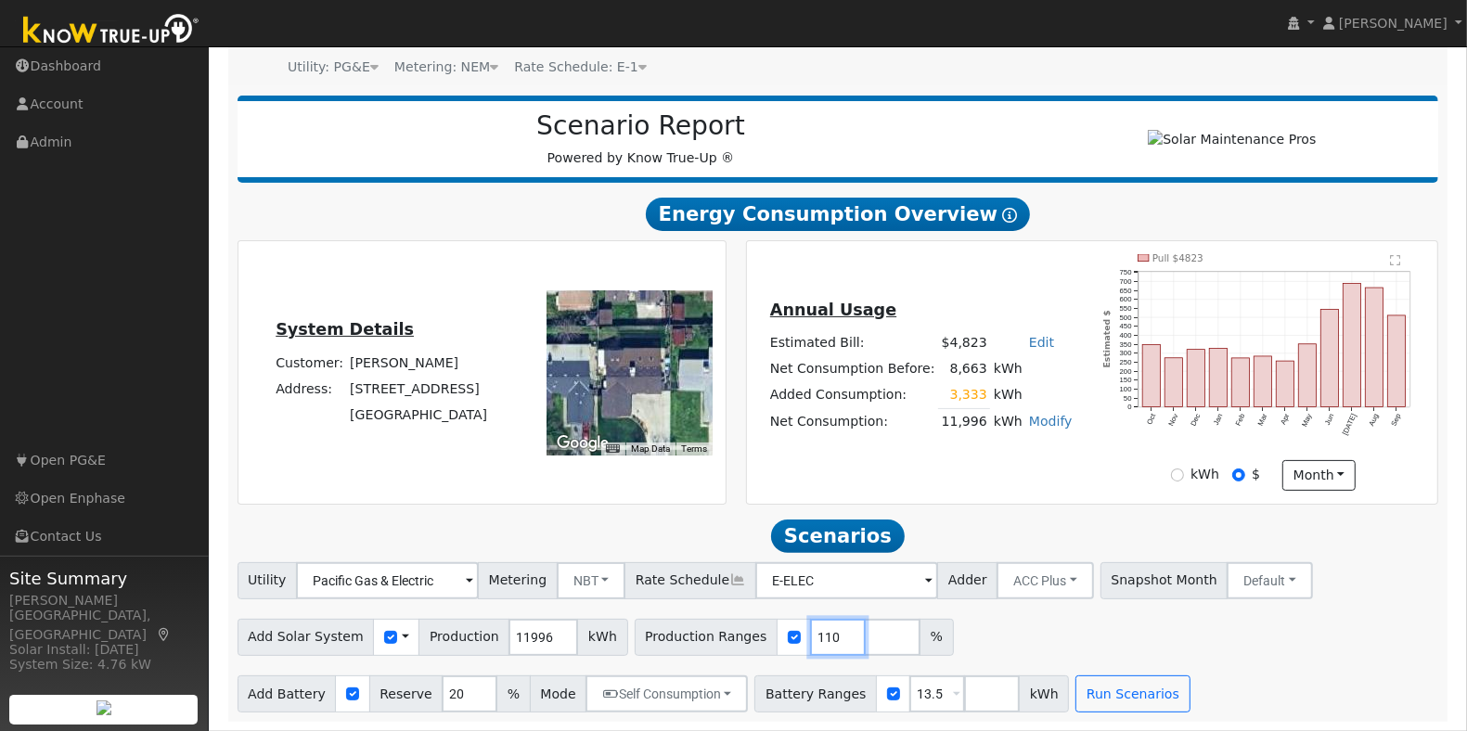
click at [810, 637] on input "110" at bounding box center [838, 637] width 56 height 37
type input "107.49"
click at [1295, 656] on div "Add Solar System Use CSV Data Production 11996 kWh Production Ranges 107.49 %" at bounding box center [838, 634] width 1208 height 44
click at [1075, 685] on button "Run Scenarios" at bounding box center [1132, 693] width 114 height 37
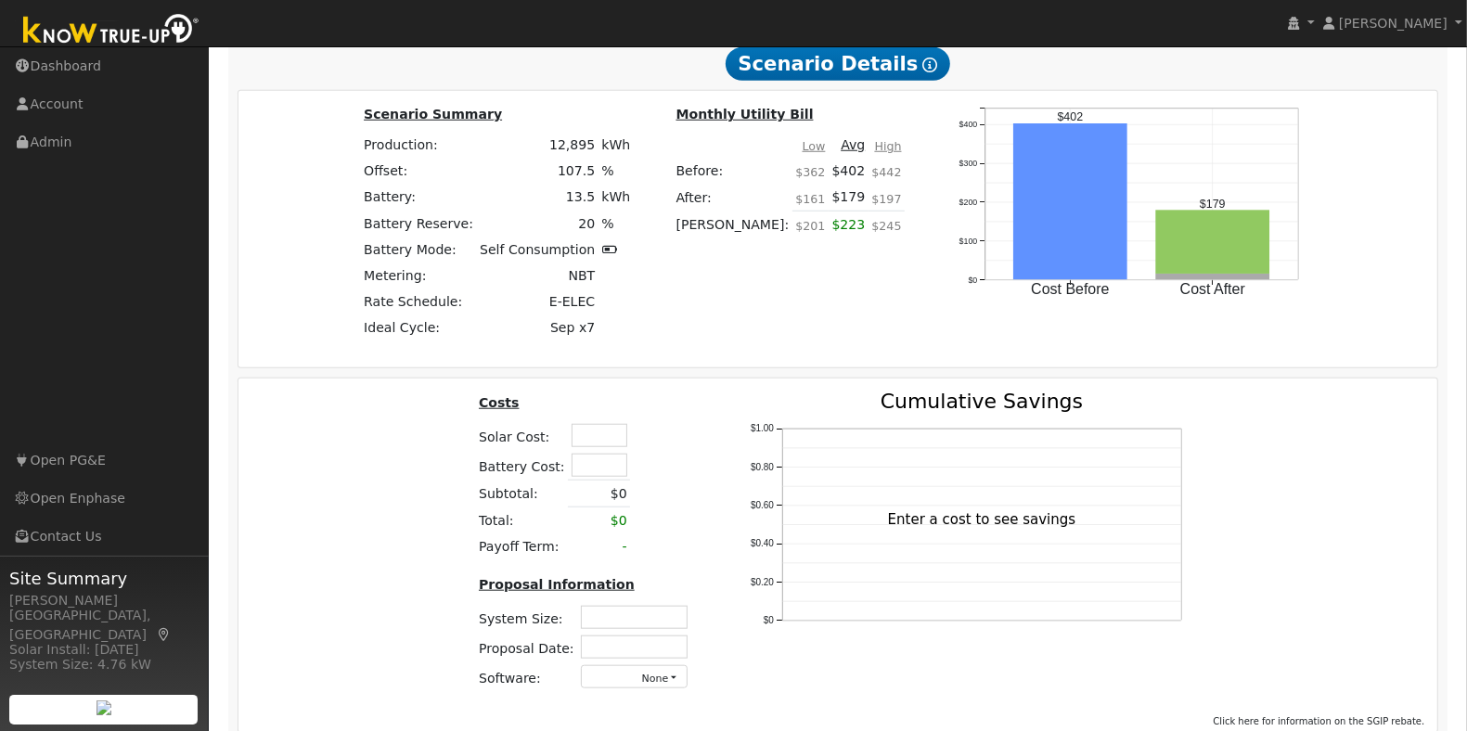
scroll to position [1199, 0]
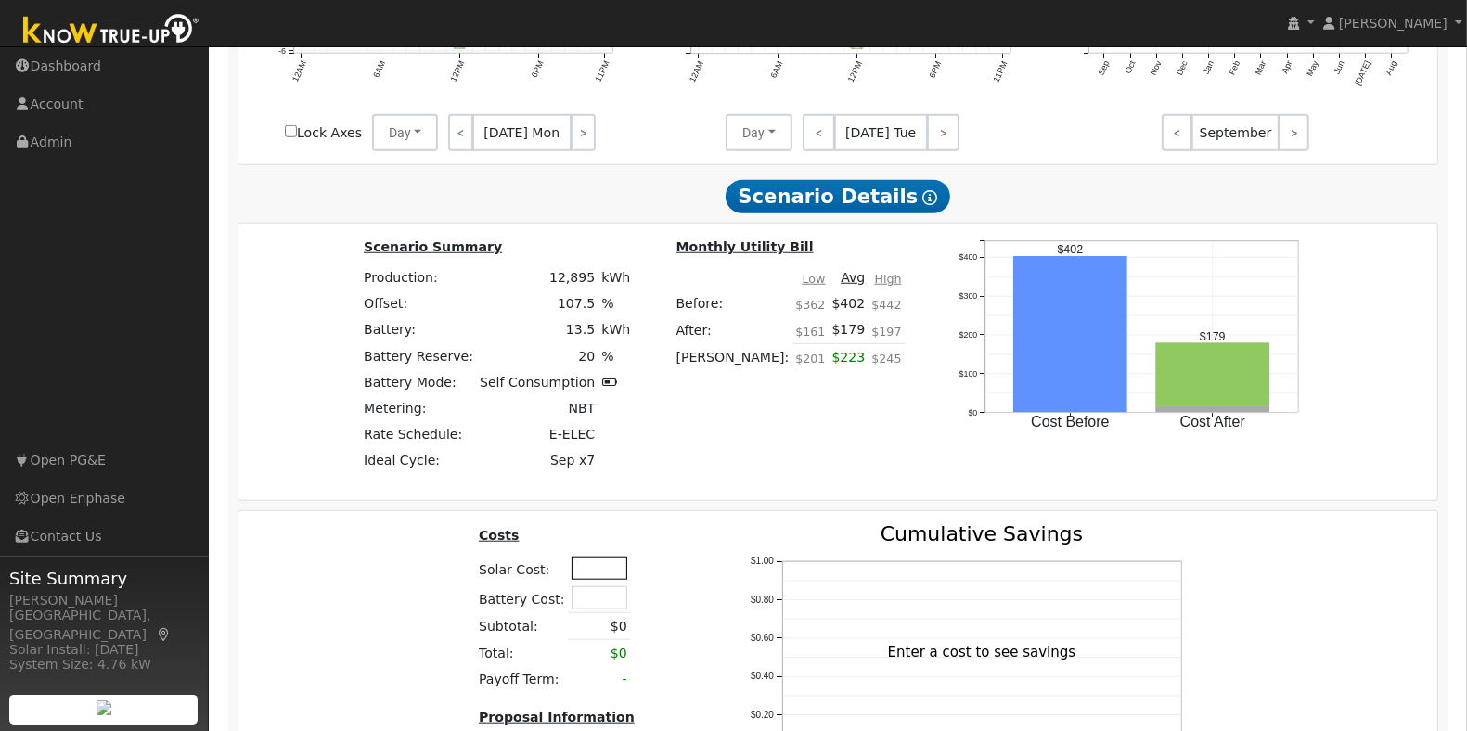
click at [583, 580] on input "text" at bounding box center [600, 568] width 56 height 23
type input "$41,500"
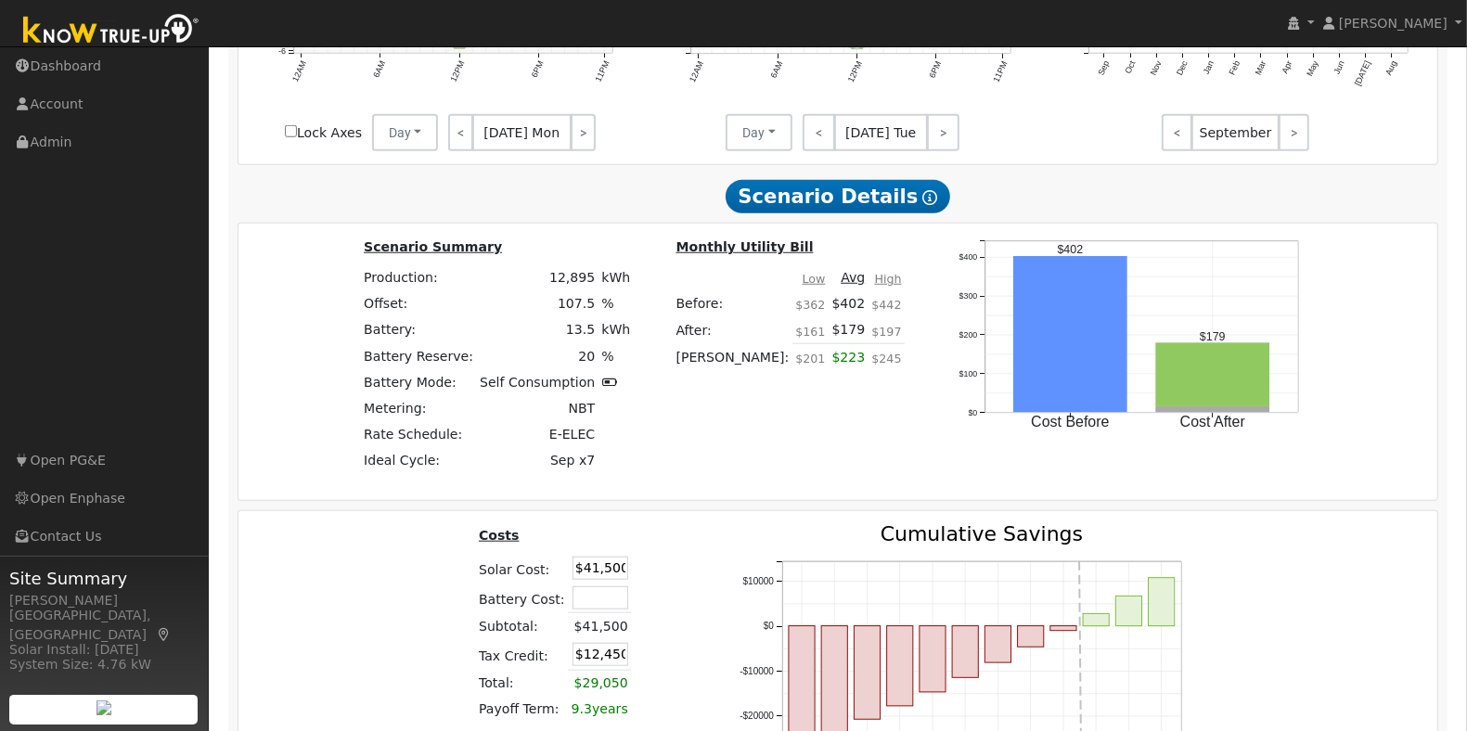
click at [424, 585] on div "Costs Solar Cost: $41,500 Battery Cost: Subtotal: $41,500 Tax Credit: $12,450 T…" at bounding box center [838, 695] width 1213 height 343
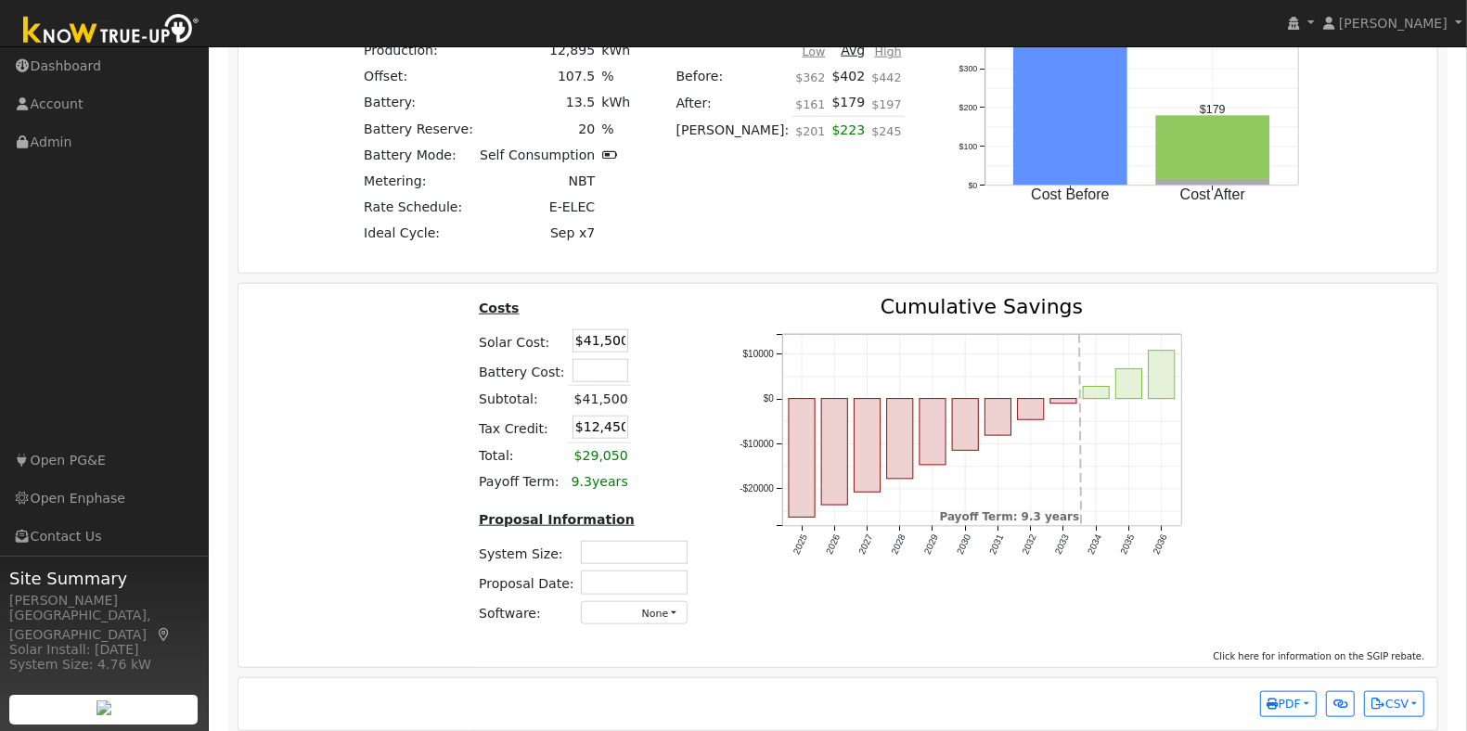
scroll to position [1431, 0]
